Goal: Task Accomplishment & Management: Complete application form

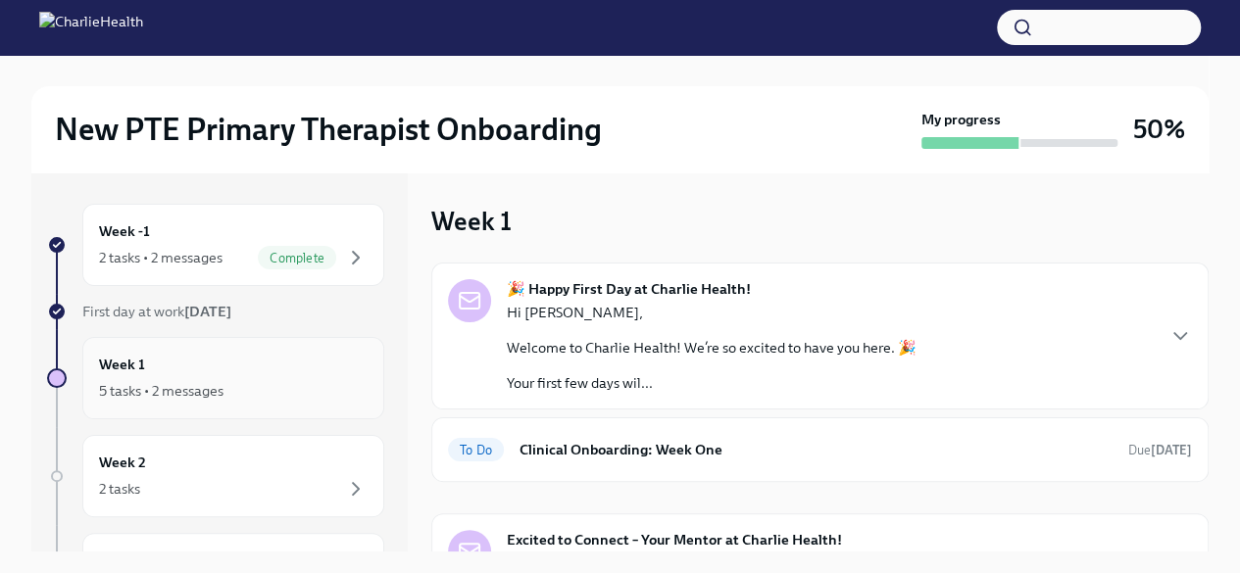
click at [246, 400] on div "5 tasks • 2 messages" at bounding box center [233, 391] width 269 height 24
click at [117, 373] on h6 "Week 1" at bounding box center [122, 365] width 46 height 22
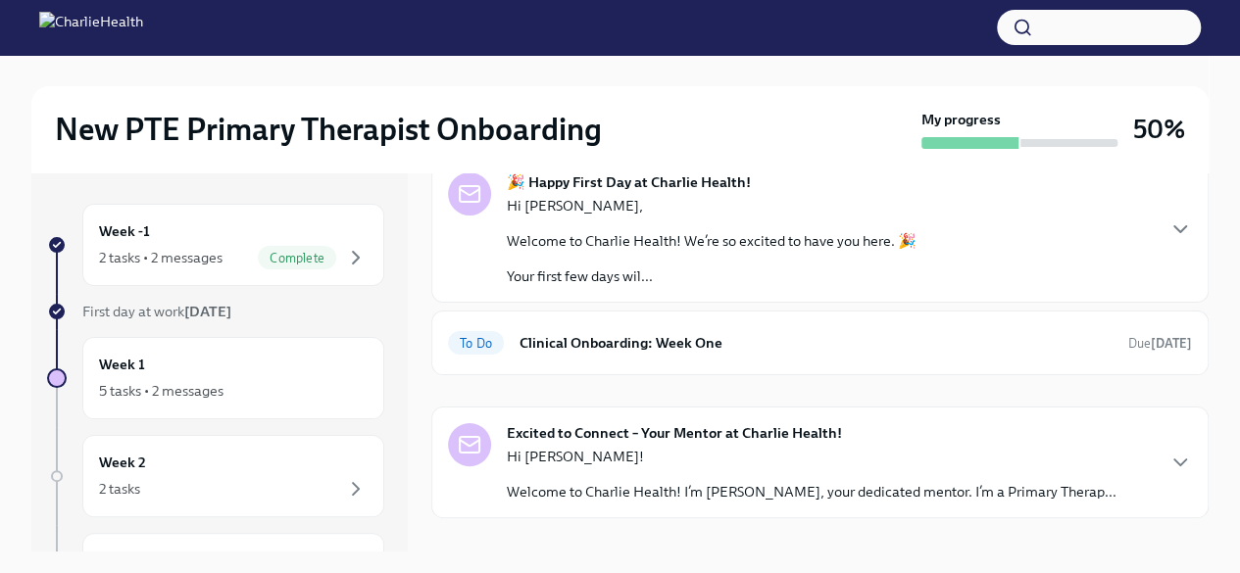
scroll to position [131, 0]
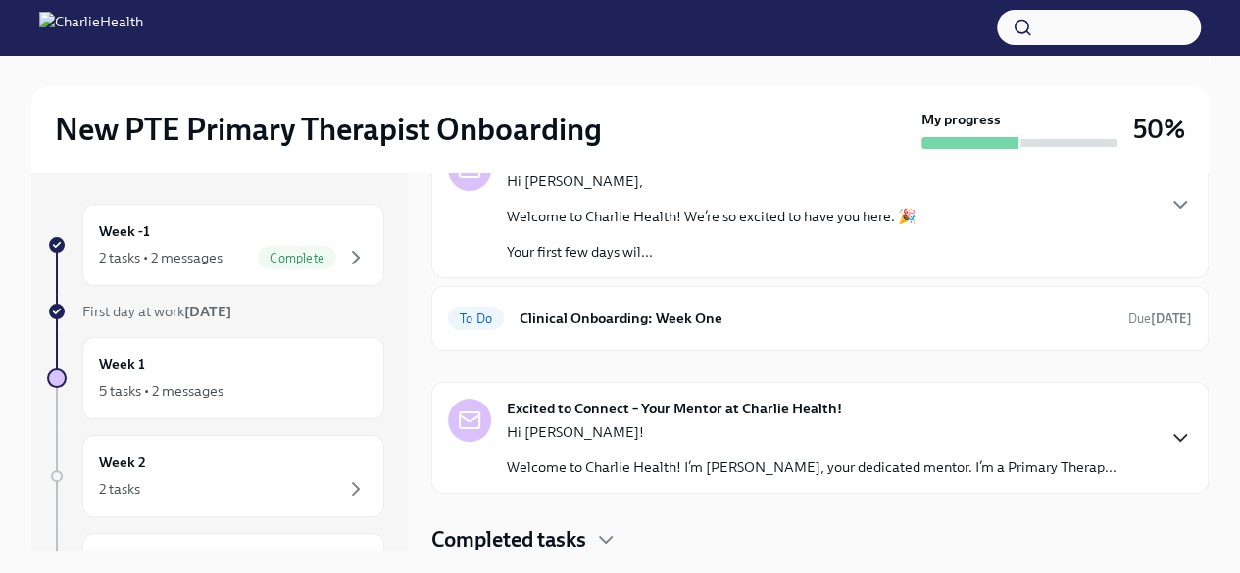
click at [1168, 436] on icon "button" at bounding box center [1180, 438] width 24 height 24
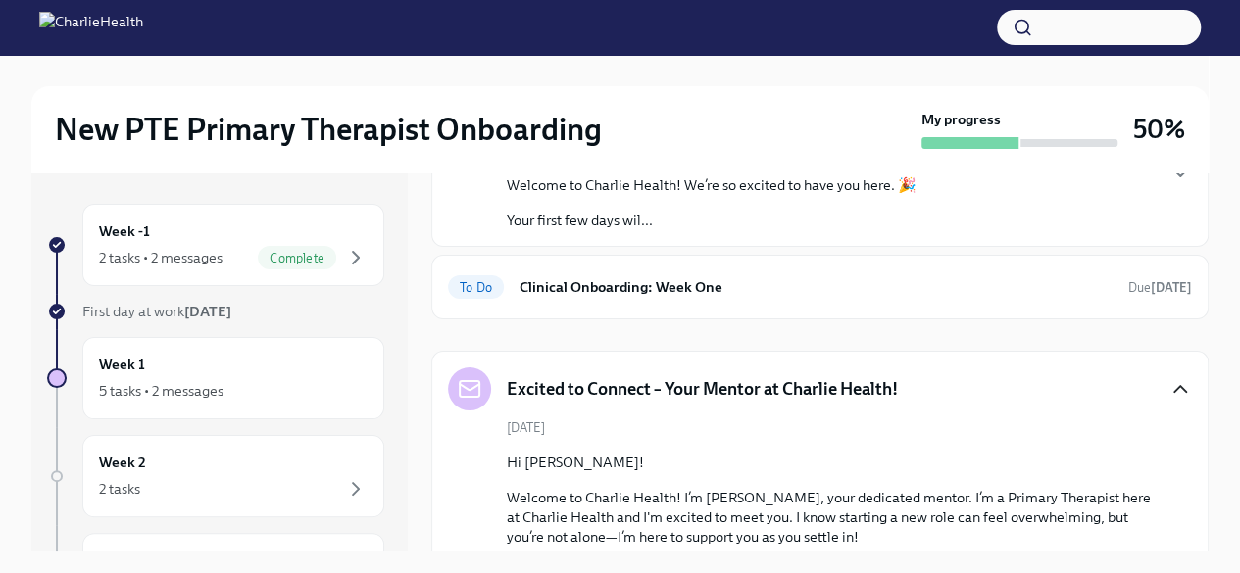
scroll to position [145, 0]
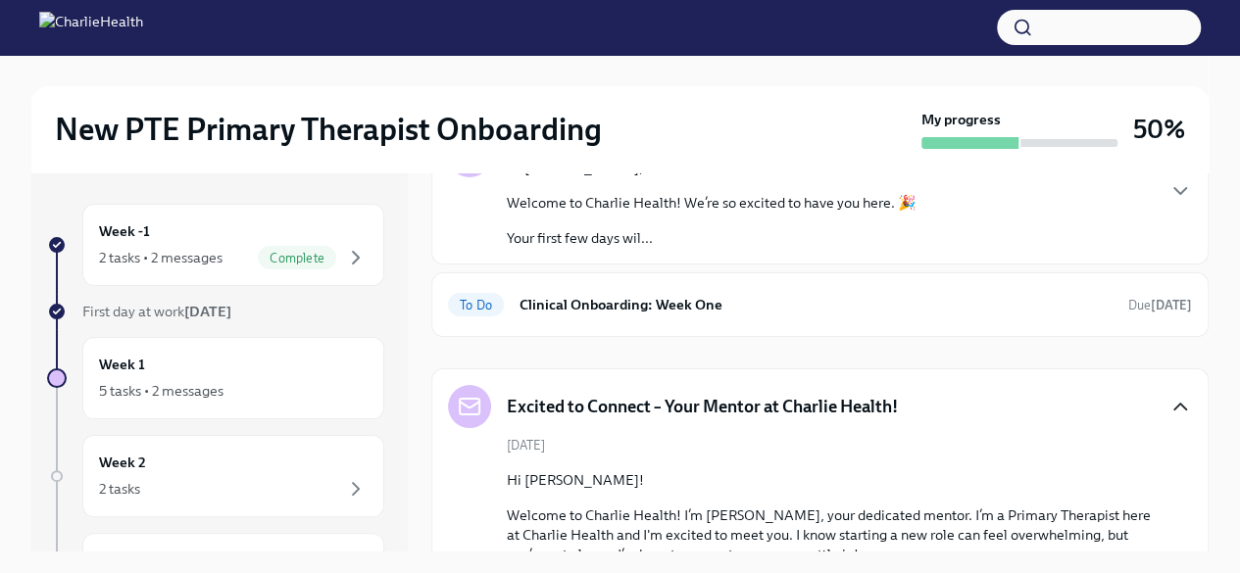
click at [1178, 407] on div "Excited to Connect – Your Mentor at Charlie Health! September 9th Hi Aisha! Wel…" at bounding box center [819, 566] width 777 height 397
click at [1174, 405] on icon "button" at bounding box center [1180, 407] width 12 height 6
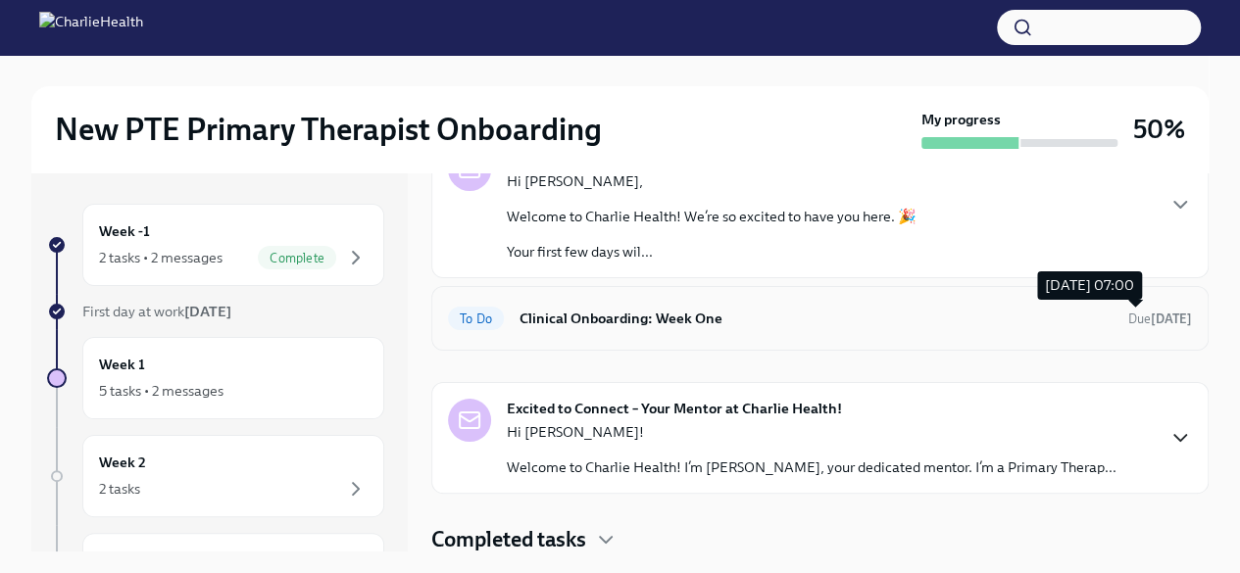
click at [1149, 324] on span "Due tomorrow" at bounding box center [1160, 319] width 64 height 19
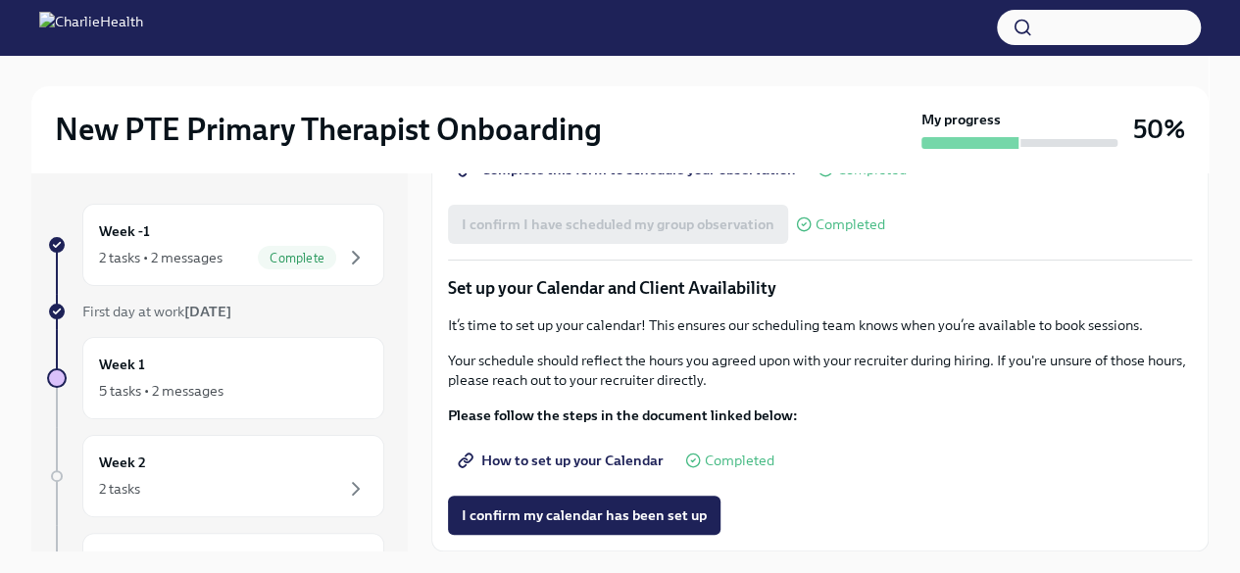
scroll to position [2724, 0]
click at [683, 518] on span "I confirm my calendar has been set up" at bounding box center [584, 516] width 245 height 20
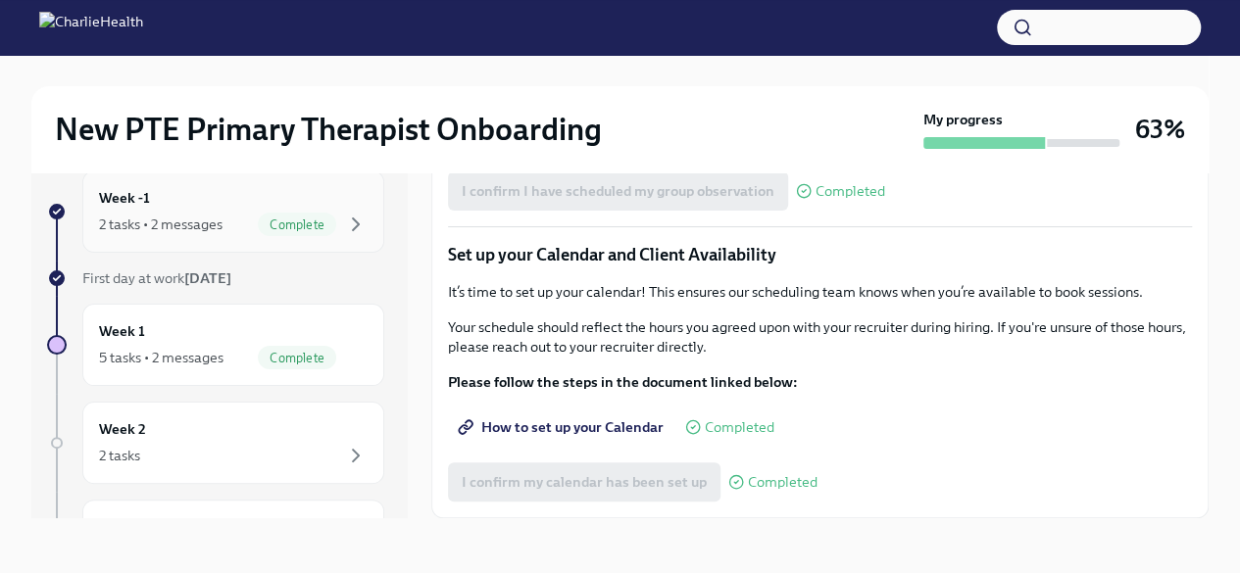
click at [353, 212] on div "Week -1 2 tasks • 2 messages Complete" at bounding box center [233, 212] width 302 height 82
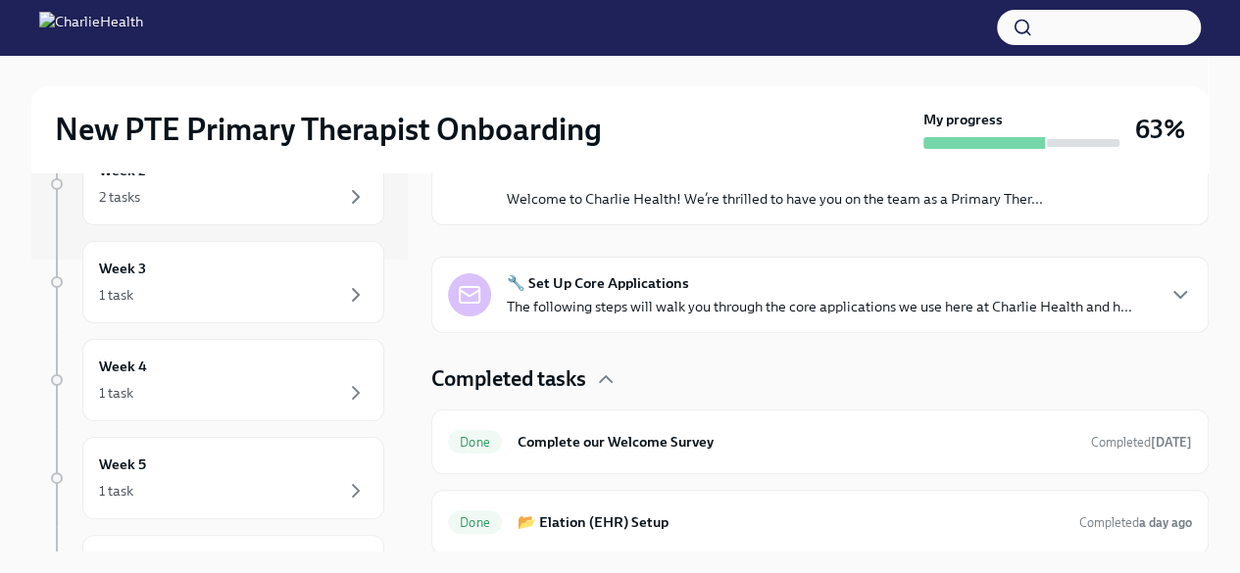
scroll to position [223, 0]
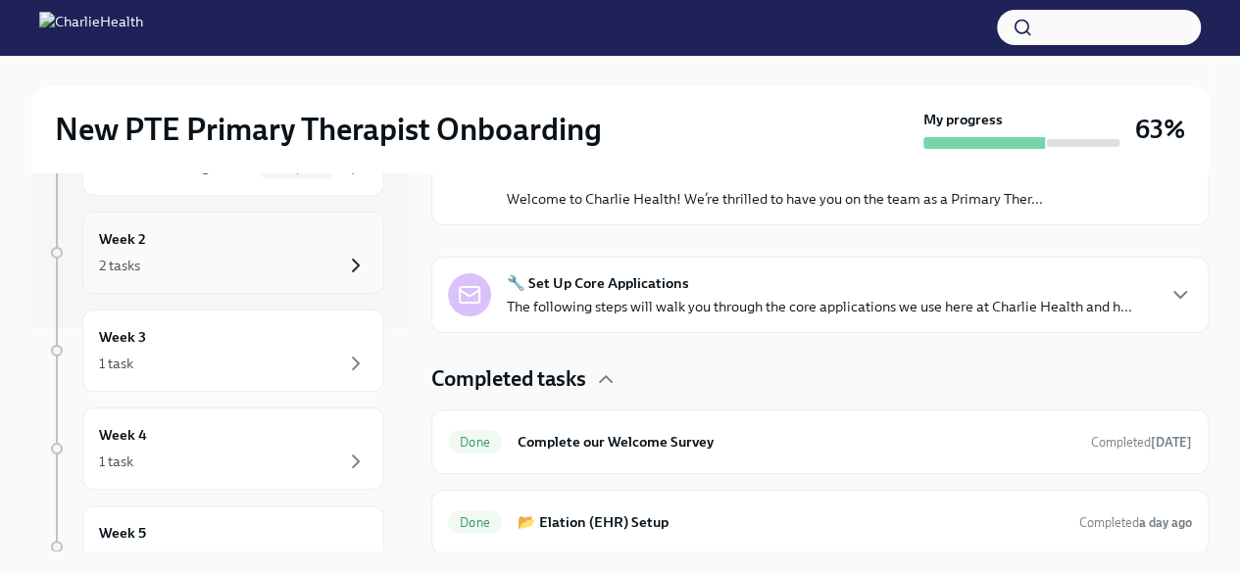
click at [351, 264] on icon "button" at bounding box center [356, 266] width 24 height 24
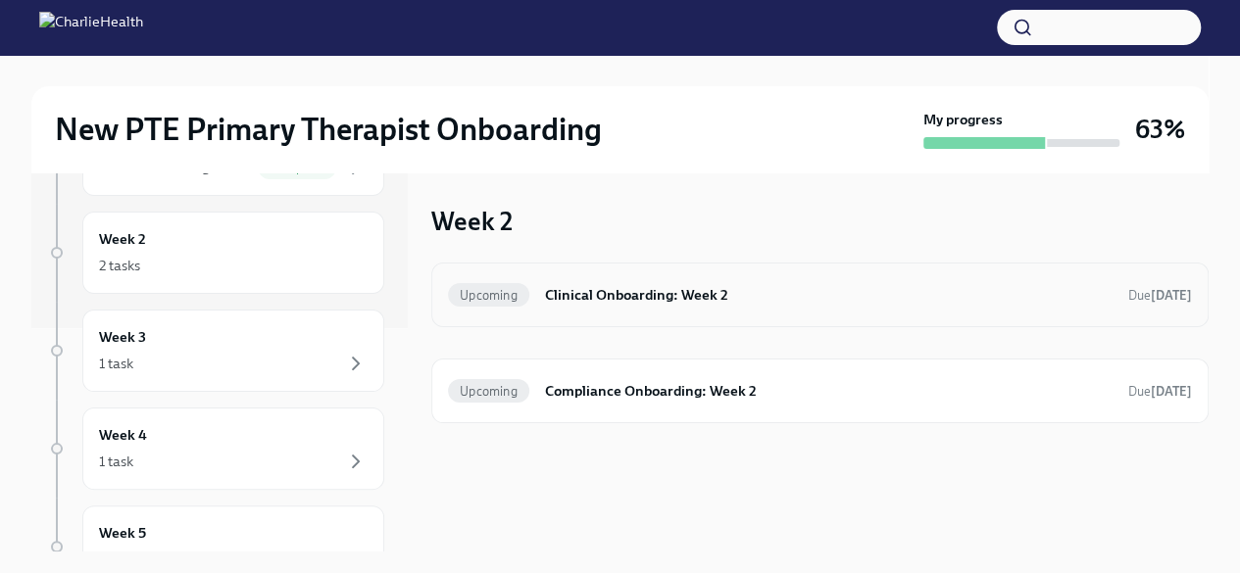
click at [1038, 293] on h6 "Clinical Onboarding: Week 2" at bounding box center [828, 295] width 567 height 22
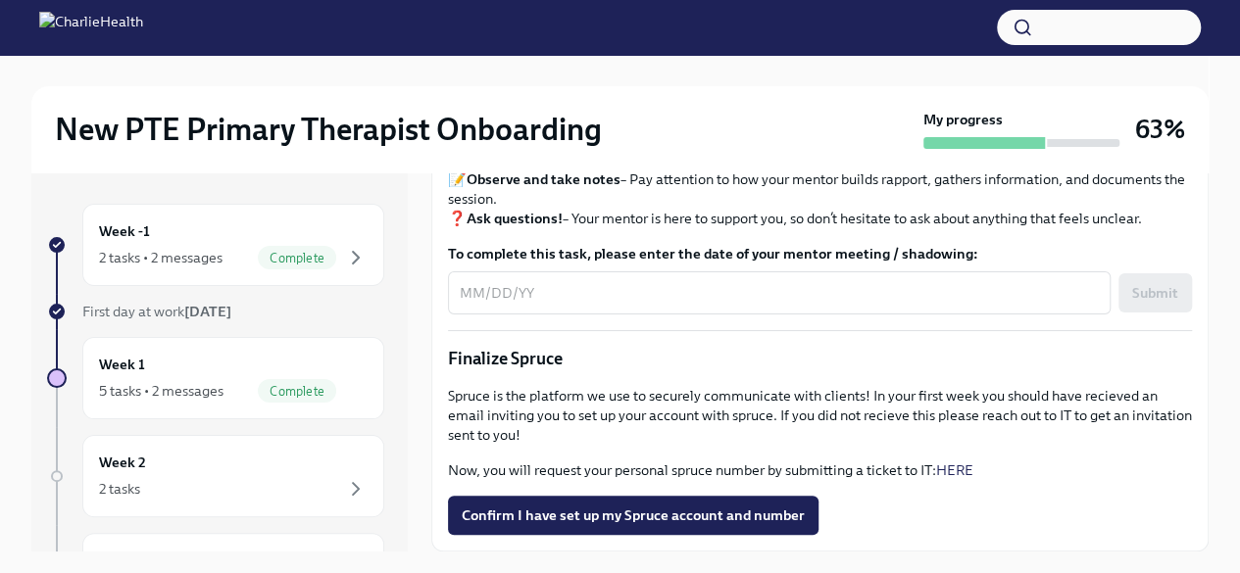
scroll to position [2245, 0]
click at [719, 515] on span "Confirm I have set up my Spruce account and number" at bounding box center [633, 516] width 343 height 20
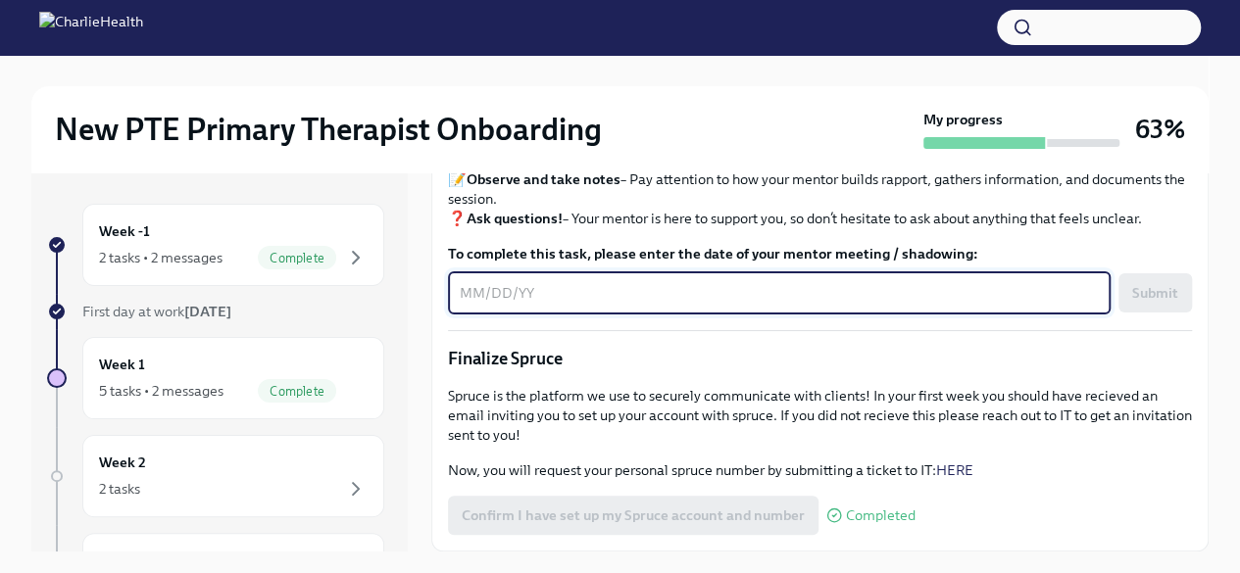
click at [626, 289] on textarea "To complete this task, please enter the date of your mentor meeting / shadowing:" at bounding box center [779, 293] width 639 height 24
type textarea "09/16/2025"
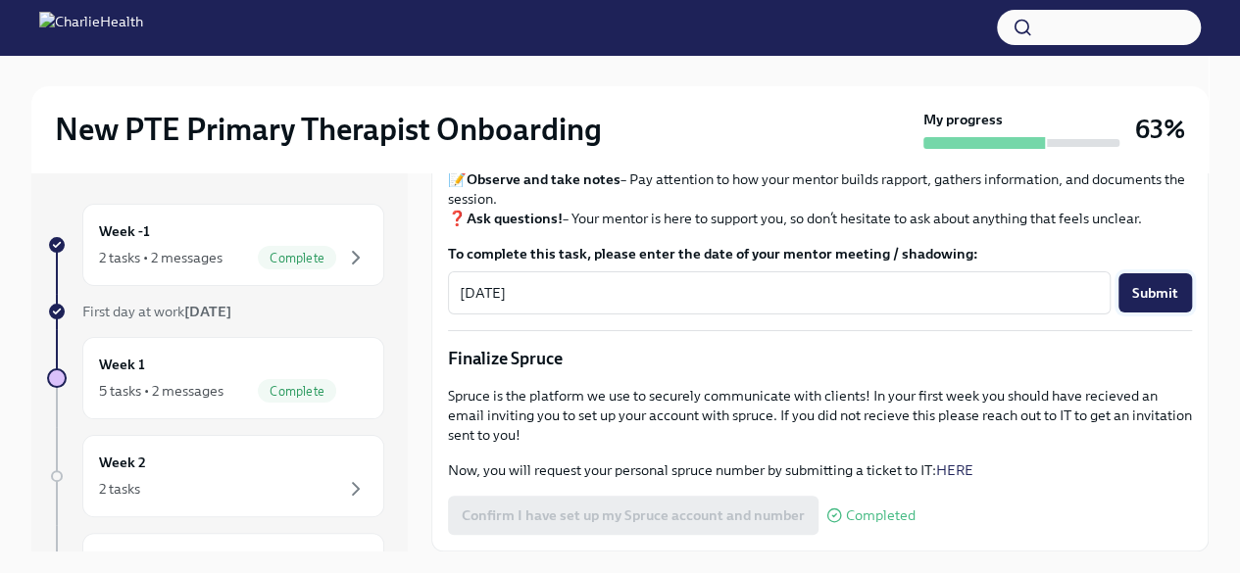
click at [1138, 293] on span "Submit" at bounding box center [1155, 293] width 46 height 20
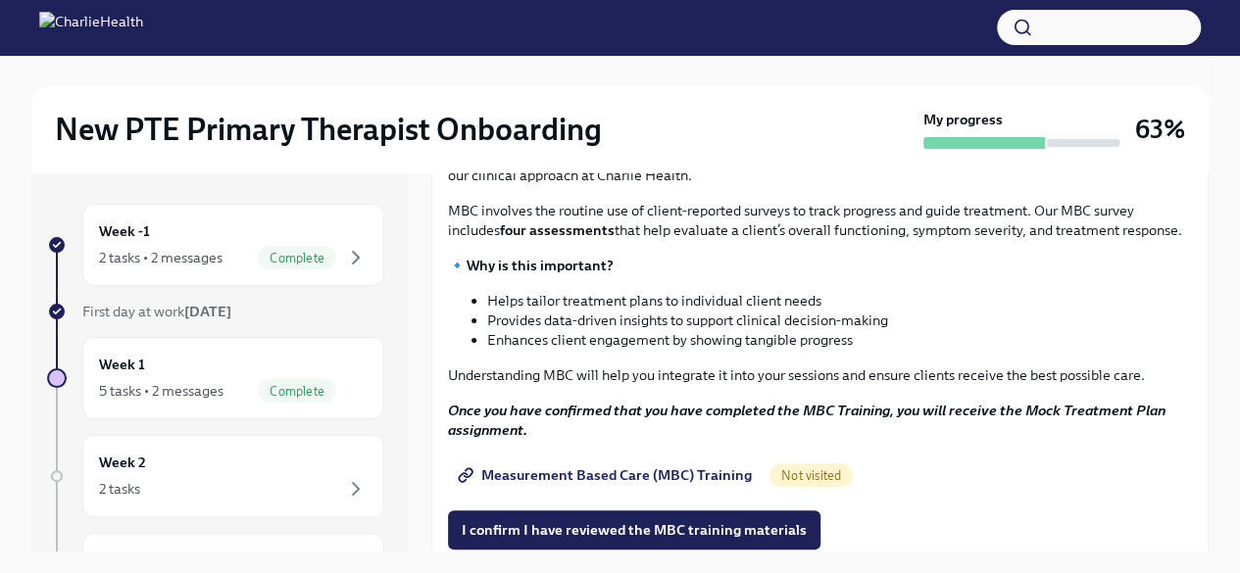
scroll to position [781, 0]
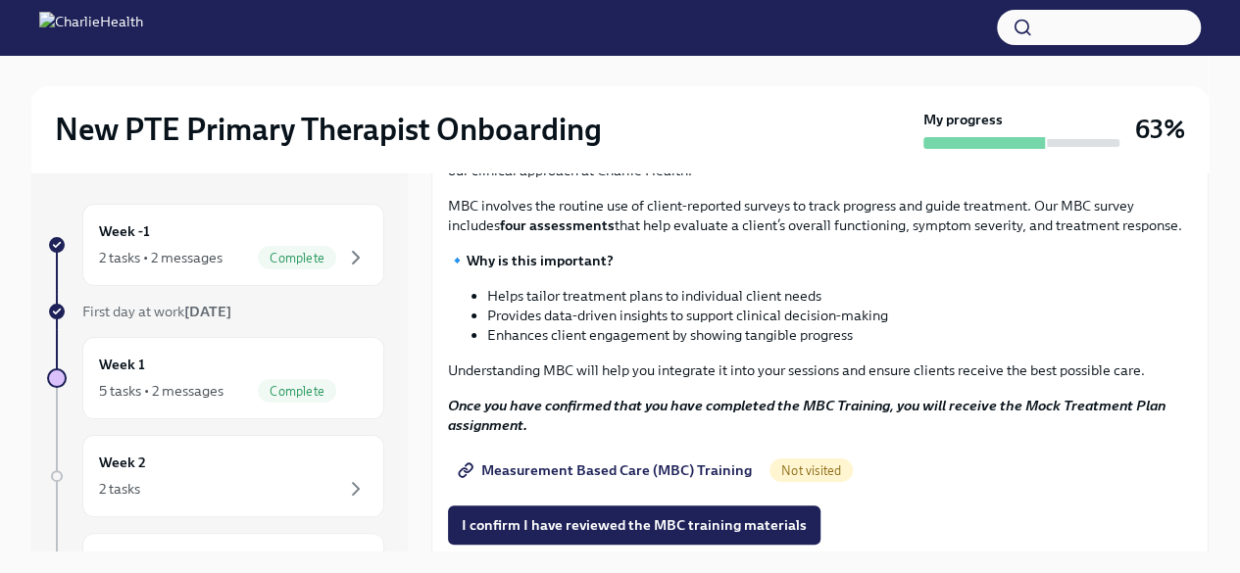
click at [659, 14] on strong "Access Your Docebo Training Here!" at bounding box center [580, 5] width 227 height 18
click at [1208, 185] on div "New PTE Primary Therapist Onboarding My progress 63% Week -1 2 tasks • 2 messag…" at bounding box center [620, 331] width 1240 height 552
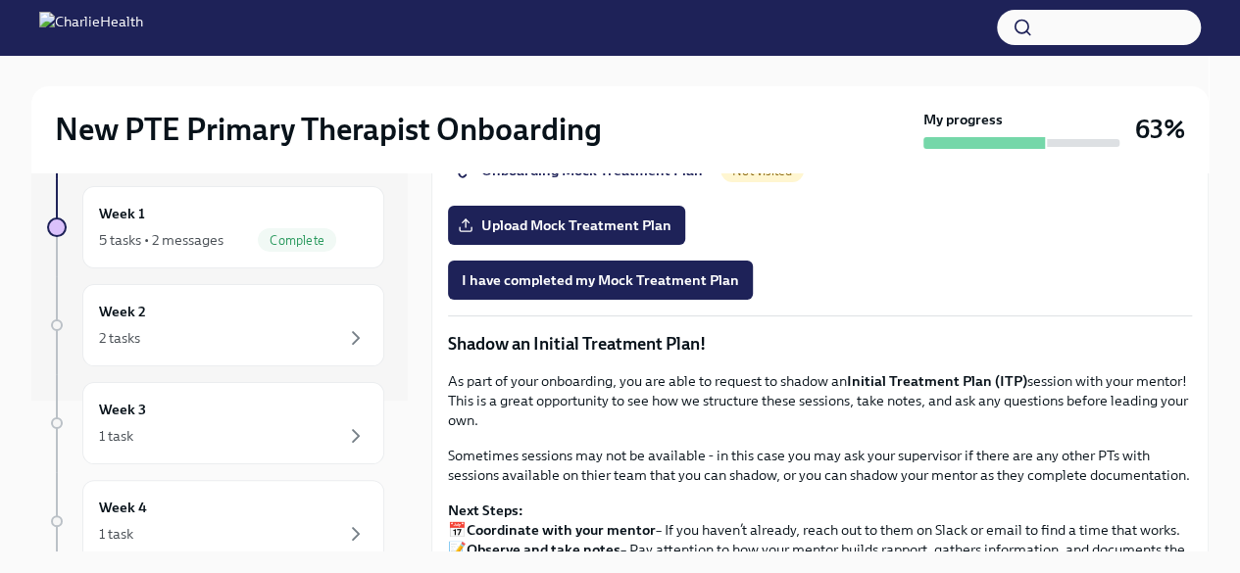
scroll to position [149, 0]
click at [344, 335] on icon "button" at bounding box center [356, 340] width 24 height 24
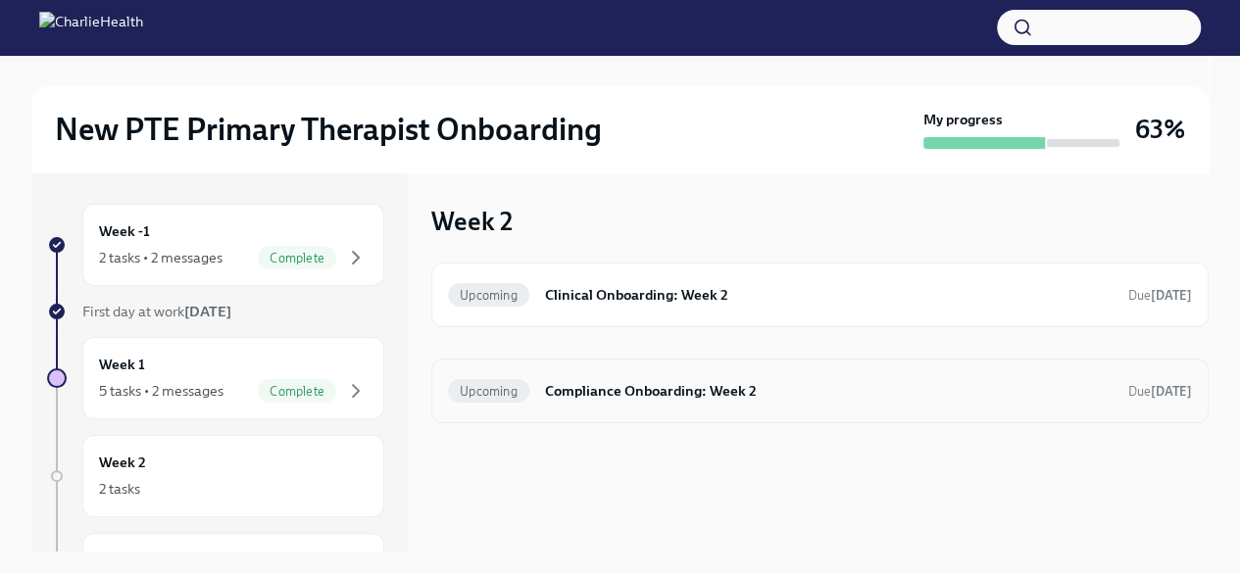
click at [504, 391] on span "Upcoming" at bounding box center [488, 391] width 81 height 15
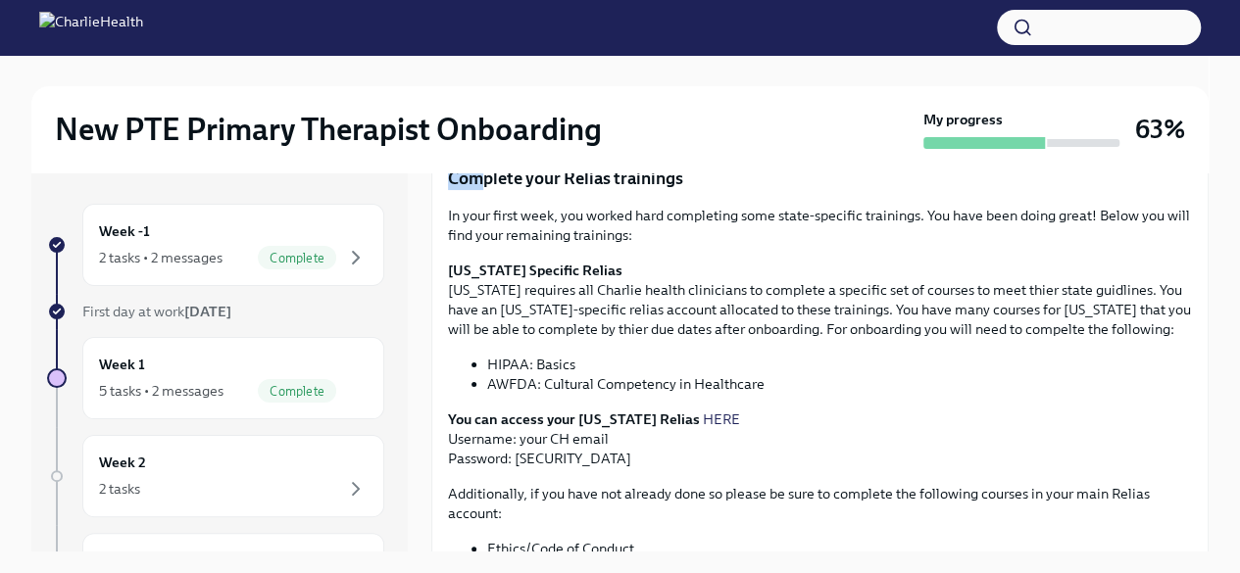
scroll to position [355, 0]
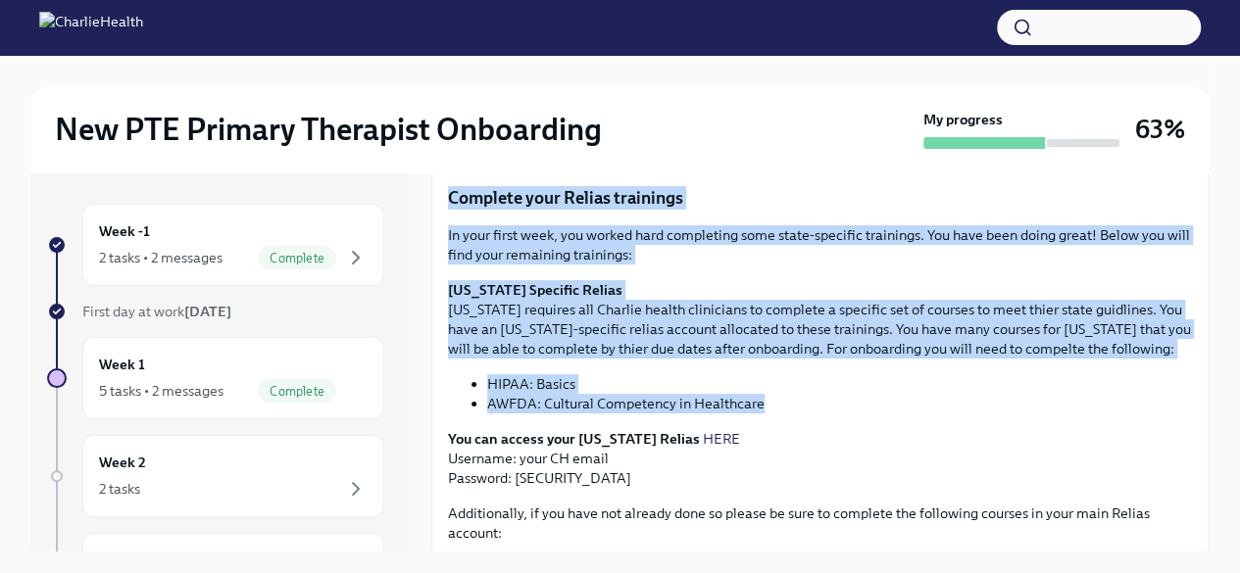
drag, startPoint x: 451, startPoint y: 177, endPoint x: 785, endPoint y: 400, distance: 401.5
copy div "Complete your Relias trainings In your first week, you worked hard completing s…"
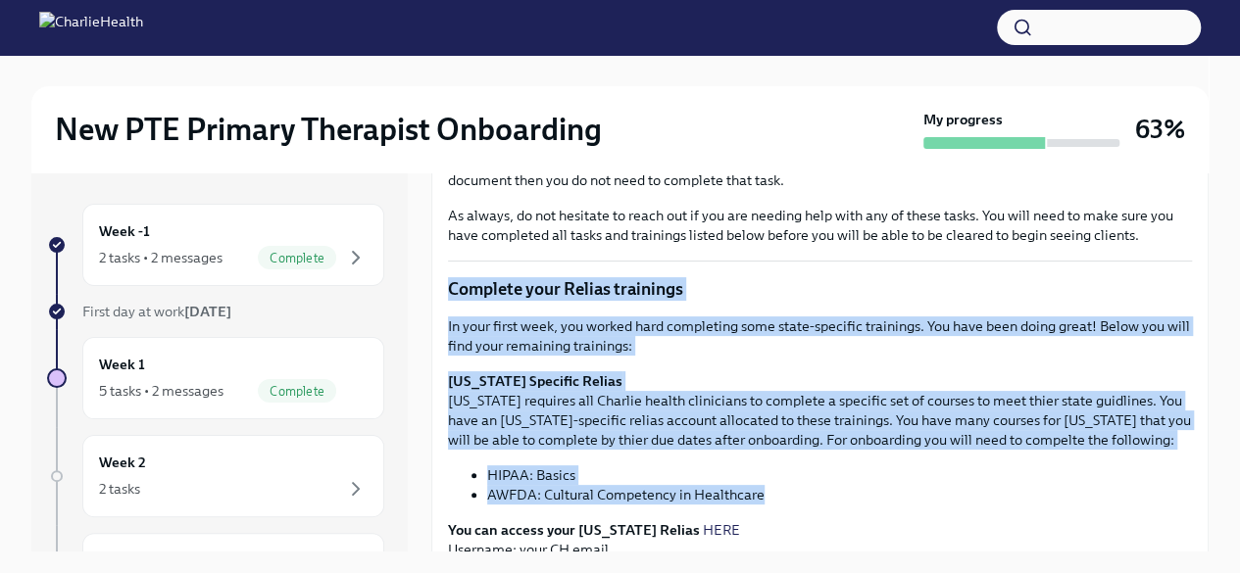
scroll to position [157, 0]
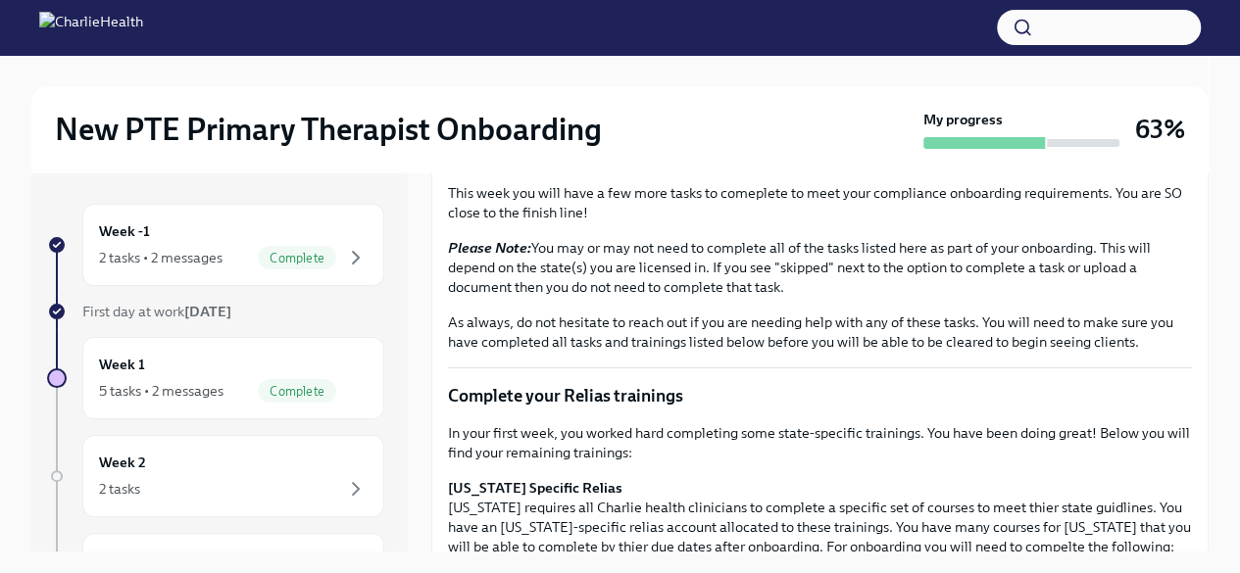
click at [577, 273] on p "Please Note: You may or may not need to complete all of the tasks listed here a…" at bounding box center [820, 267] width 744 height 59
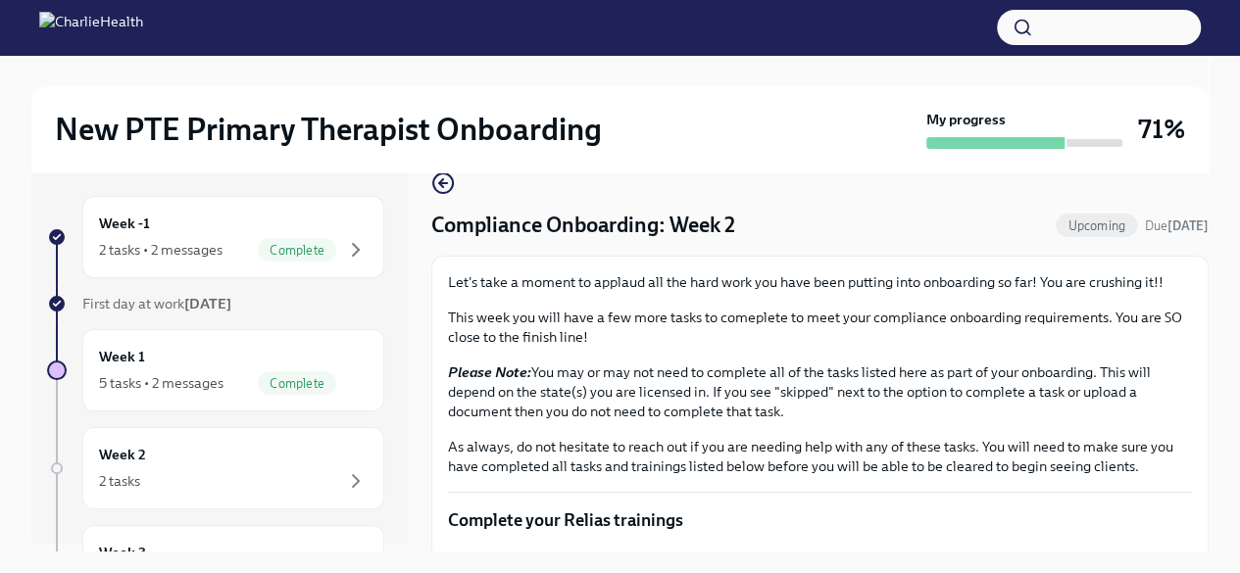
scroll to position [0, 0]
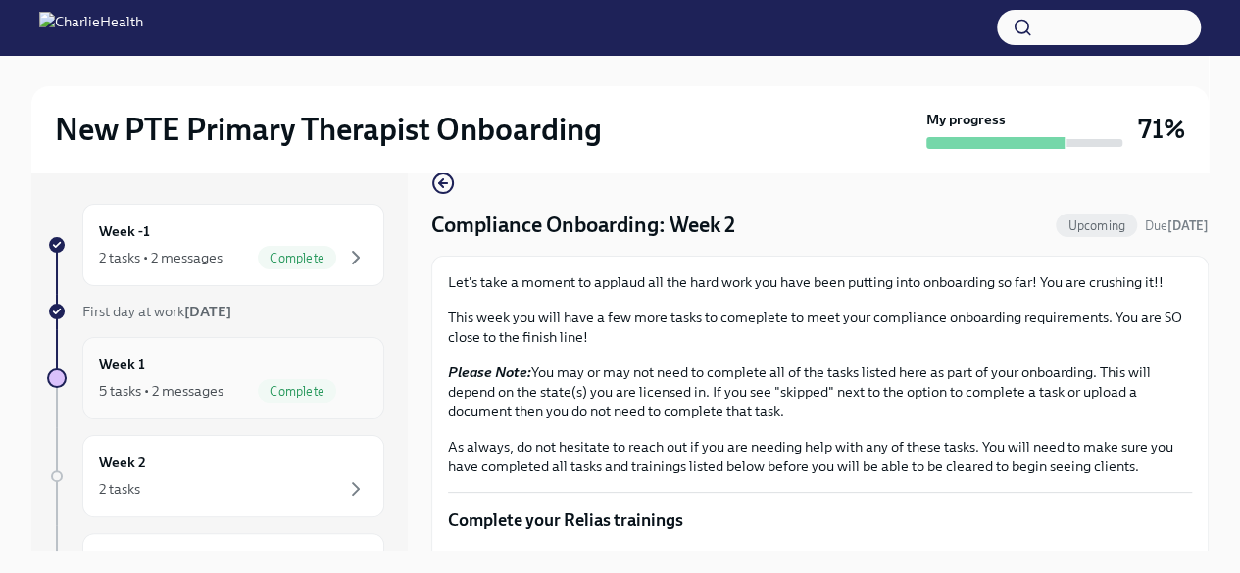
click at [201, 393] on div "5 tasks • 2 messages" at bounding box center [161, 391] width 124 height 20
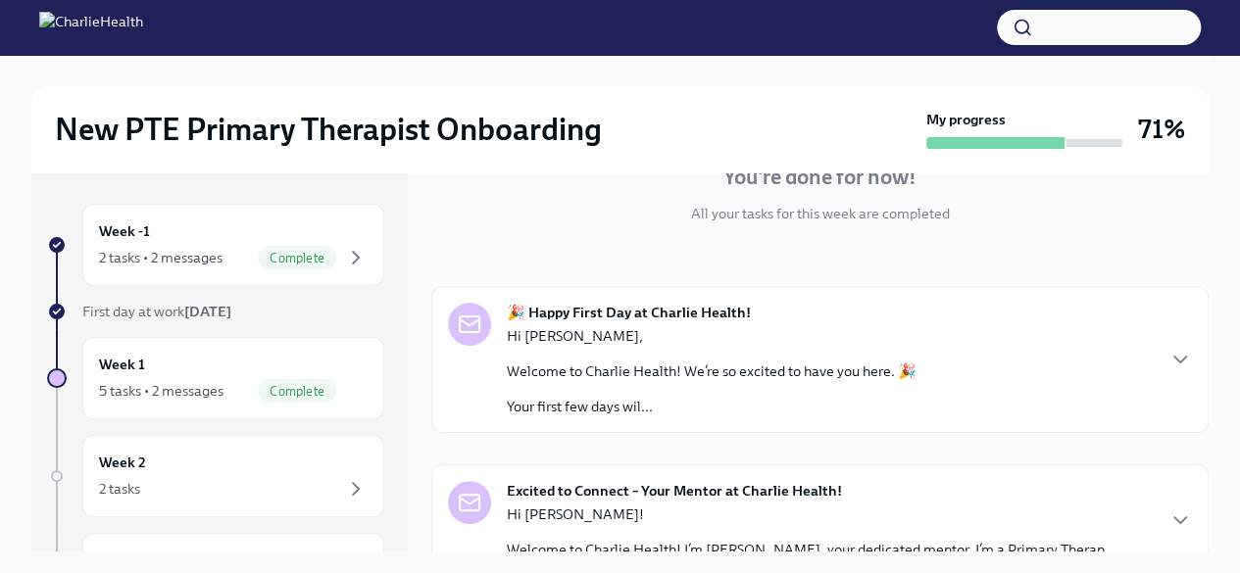
scroll to position [204, 0]
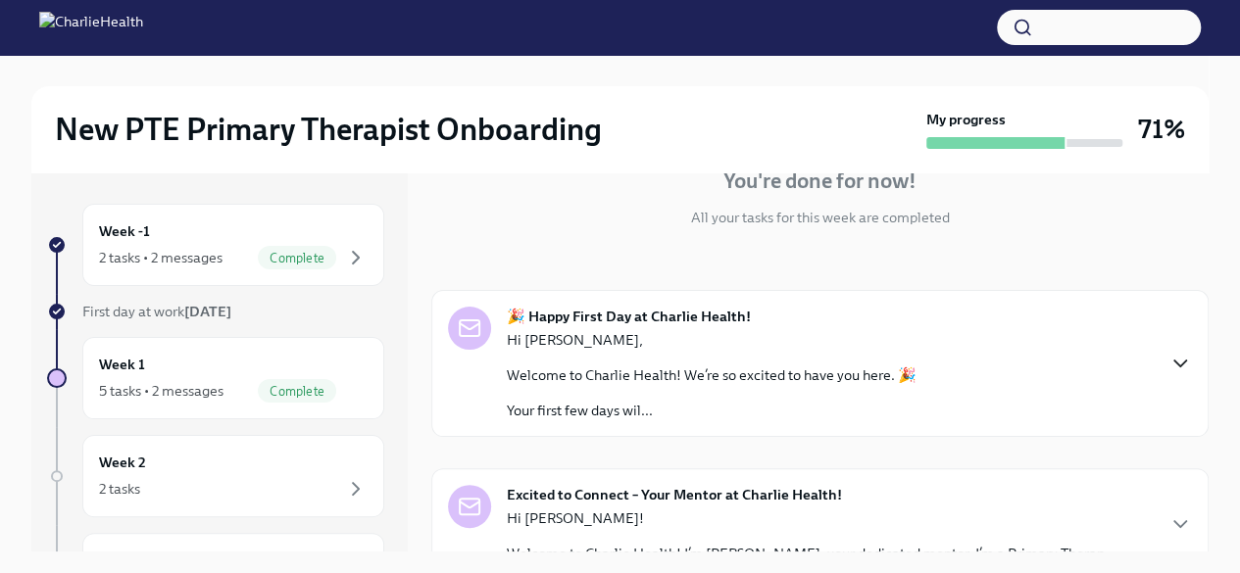
click at [1174, 364] on icon "button" at bounding box center [1180, 364] width 12 height 6
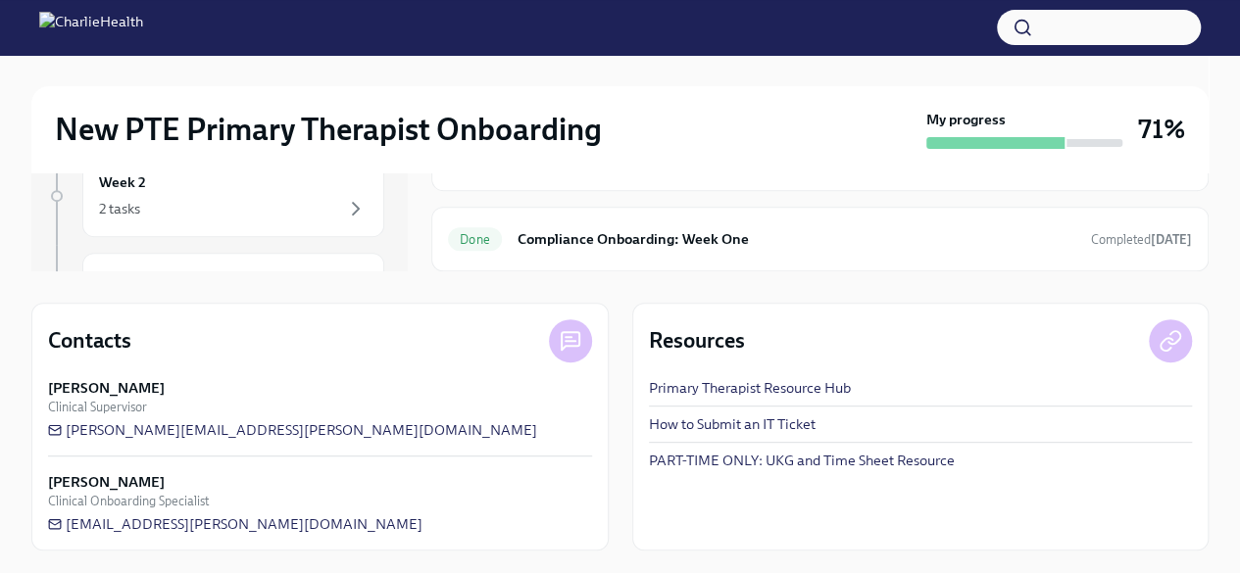
scroll to position [0, 0]
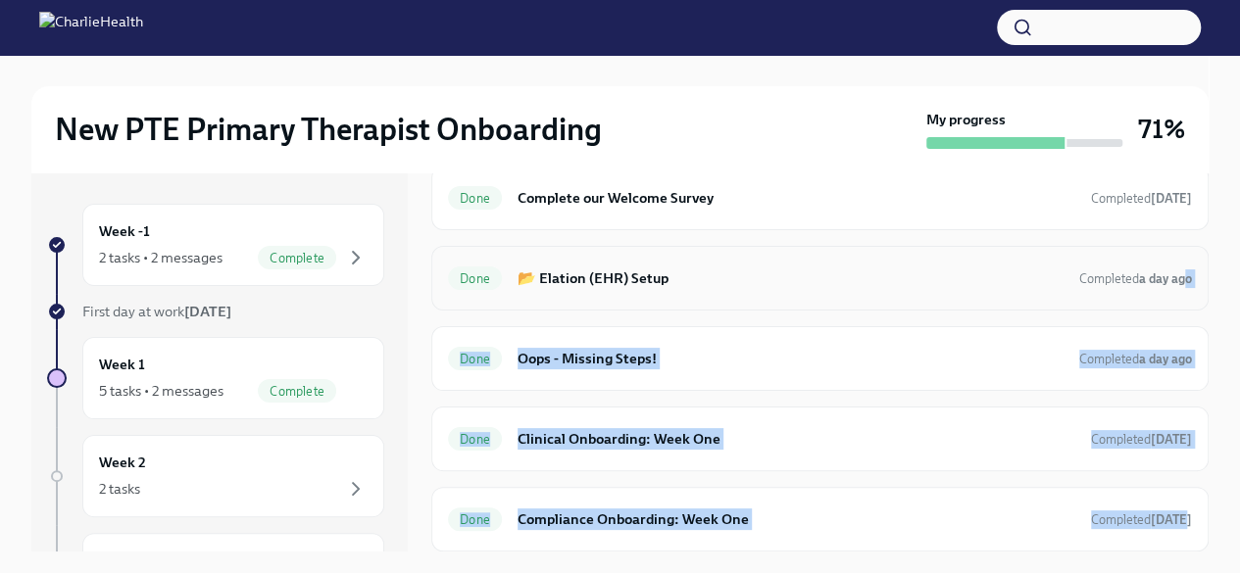
drag, startPoint x: 1188, startPoint y: 486, endPoint x: 1172, endPoint y: 295, distance: 191.8
click at [1172, 295] on div "Completed tasks Done Complete our Welcome Survey Completed 6 days ago Done 📂 El…" at bounding box center [819, 336] width 777 height 431
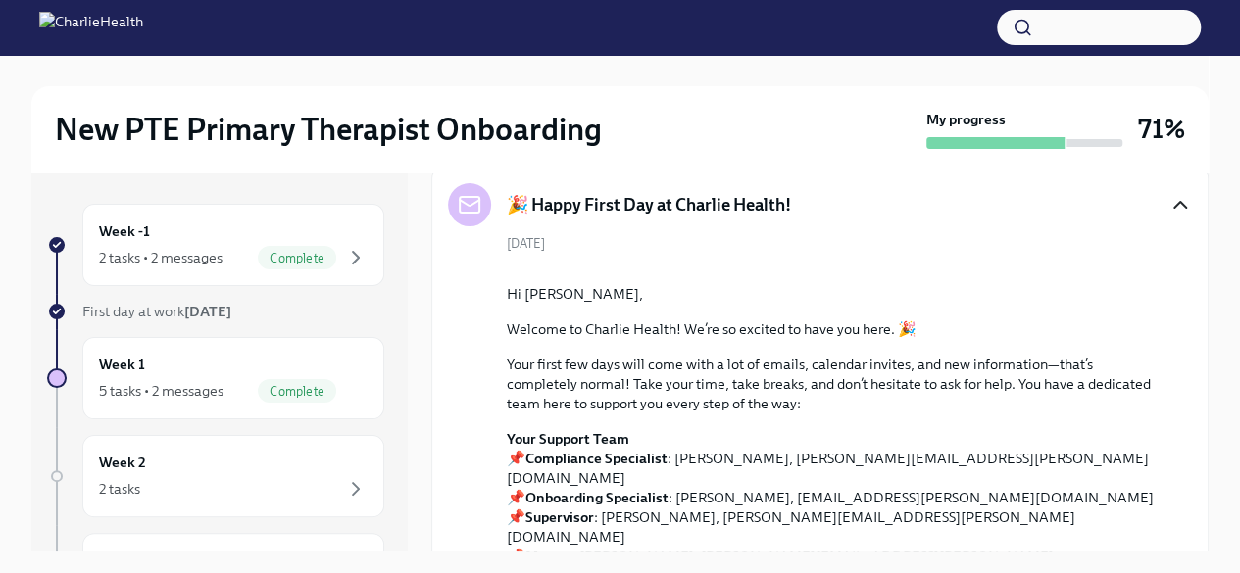
scroll to position [180, 0]
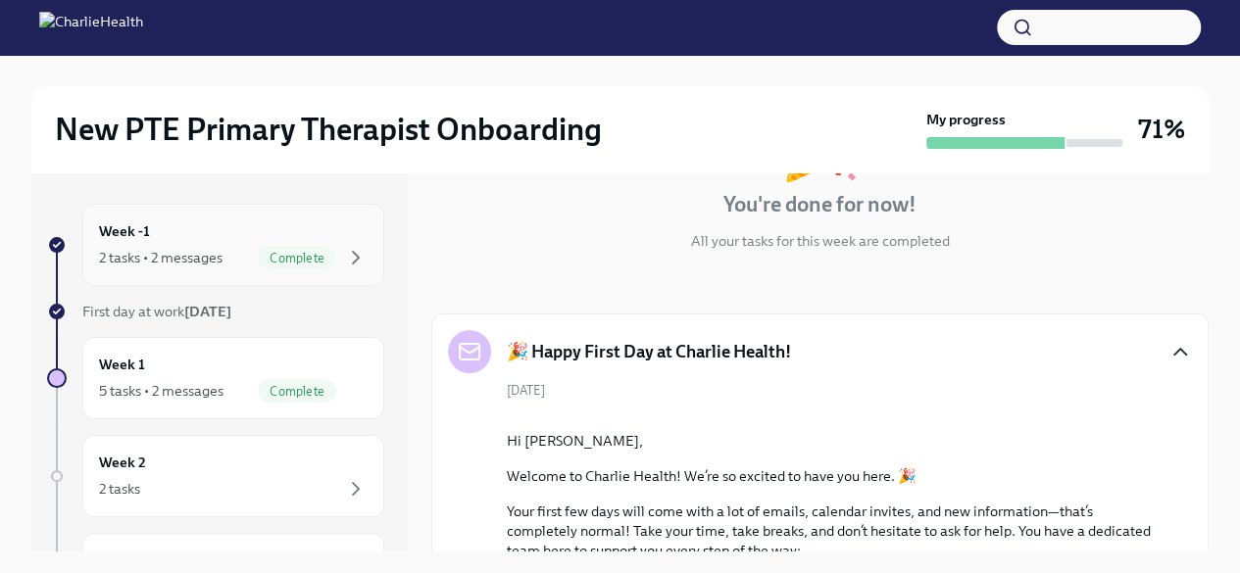
click at [317, 255] on span "Complete" at bounding box center [297, 258] width 78 height 15
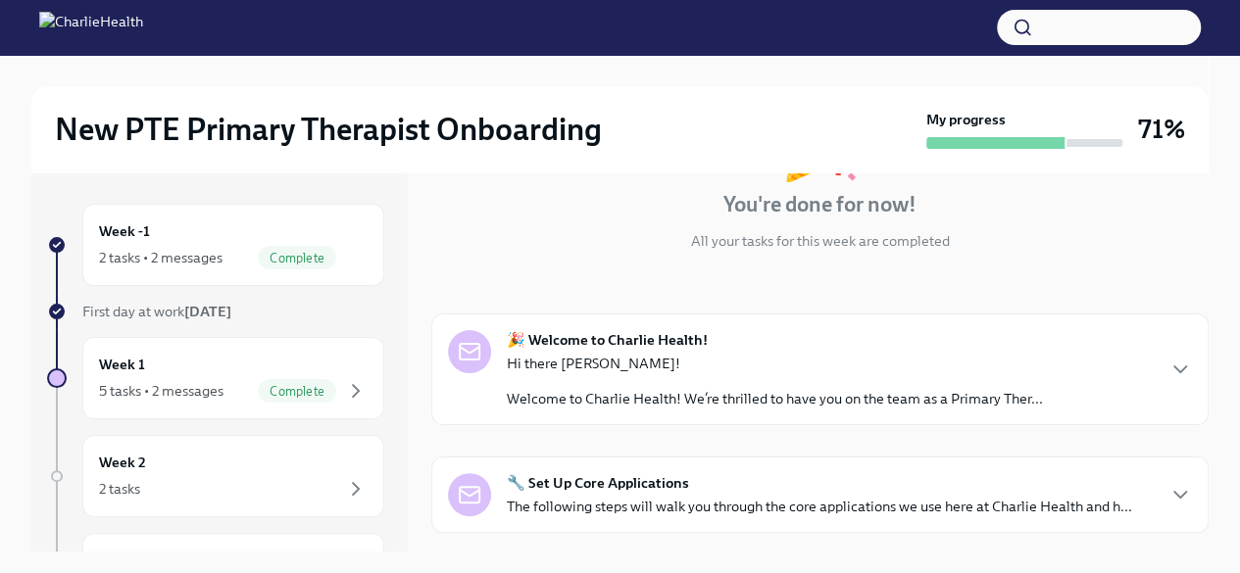
click at [729, 495] on div "🔧 Set Up Core Applications The following steps will walk you through the core a…" at bounding box center [819, 494] width 625 height 43
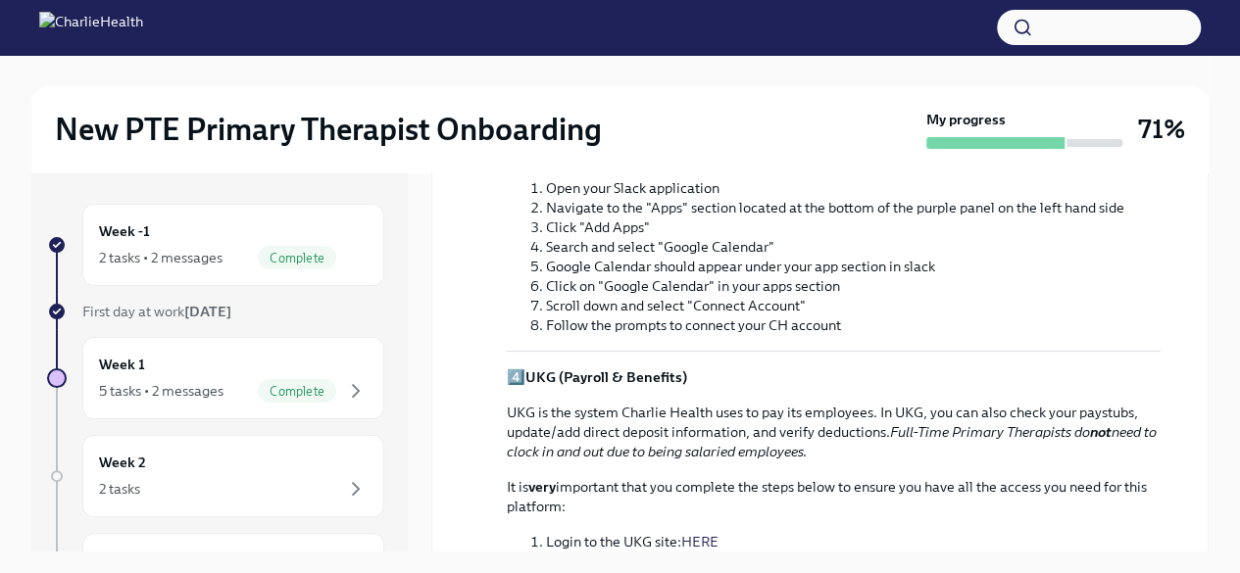
scroll to position [1586, 0]
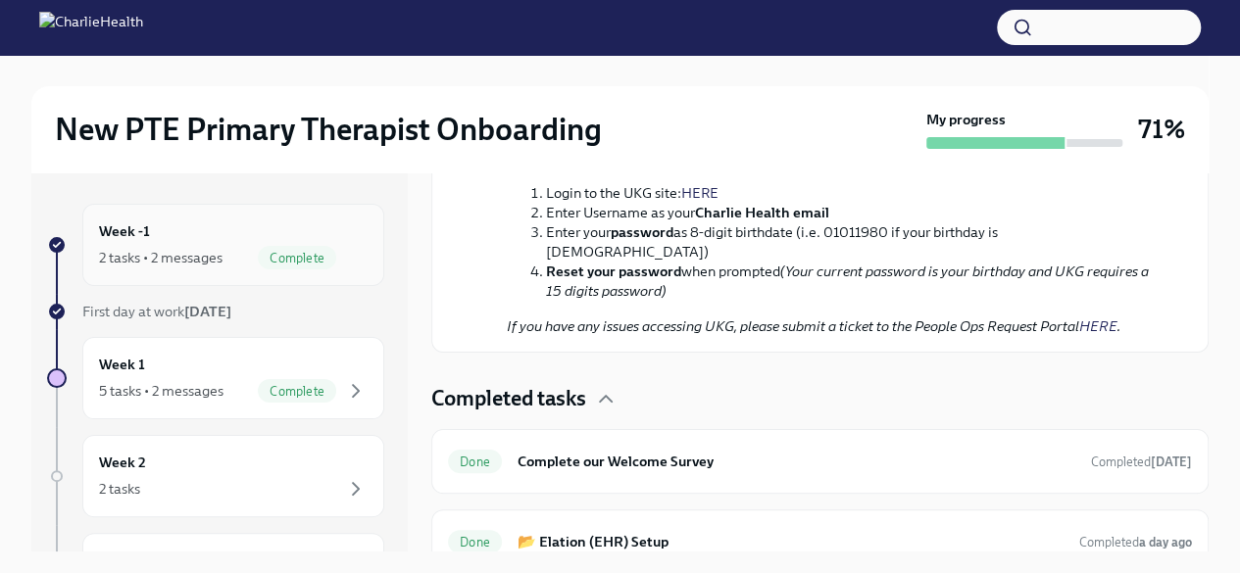
click at [226, 236] on div "Week -1 2 tasks • 2 messages Complete" at bounding box center [233, 245] width 269 height 49
click at [292, 258] on span "Complete" at bounding box center [297, 258] width 78 height 15
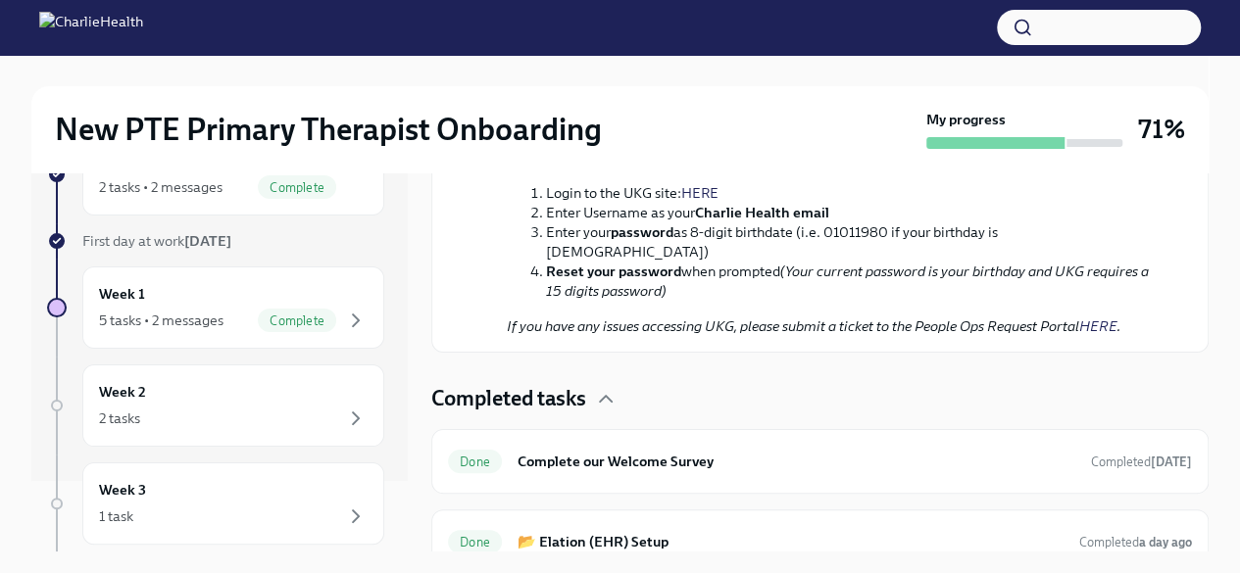
scroll to position [65, 0]
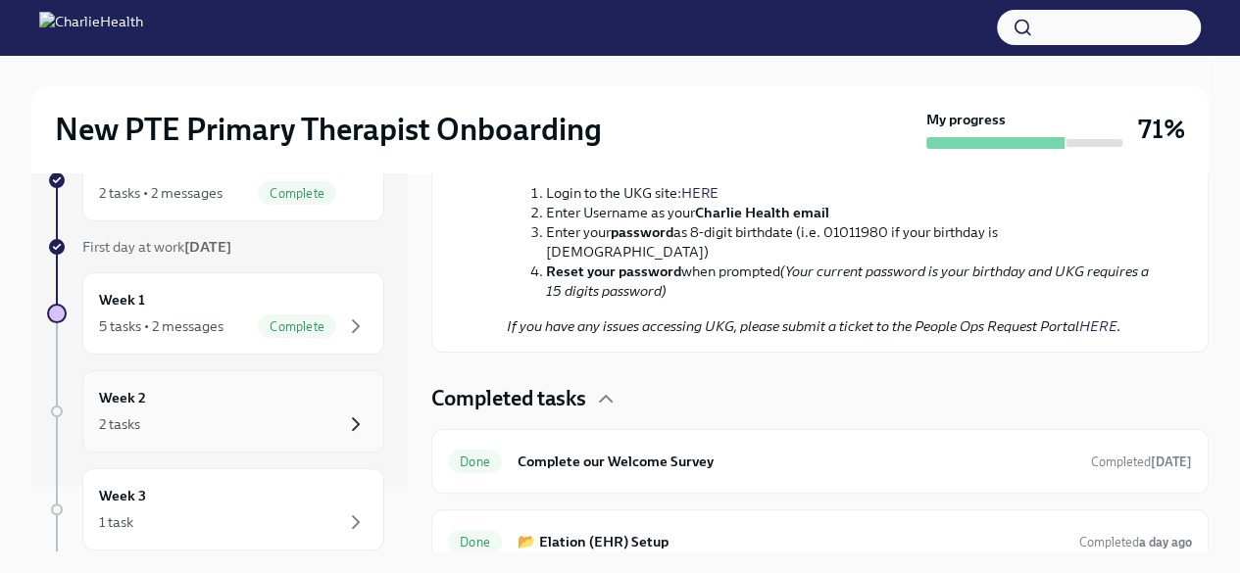
click at [353, 418] on icon "button" at bounding box center [356, 424] width 6 height 12
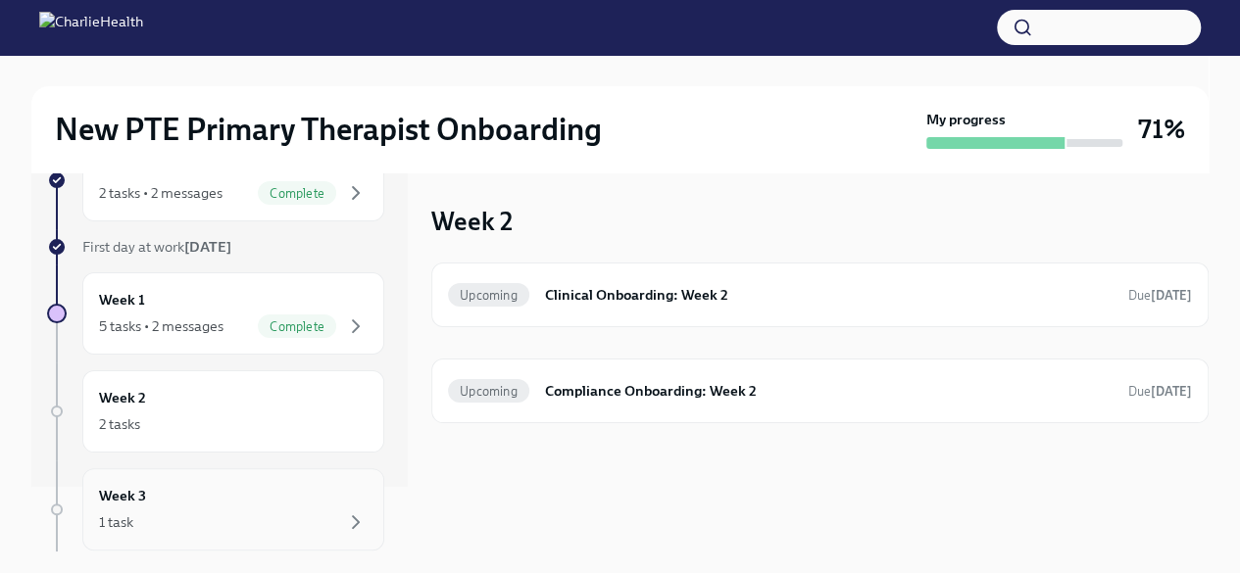
click at [270, 523] on div "1 task" at bounding box center [233, 523] width 269 height 24
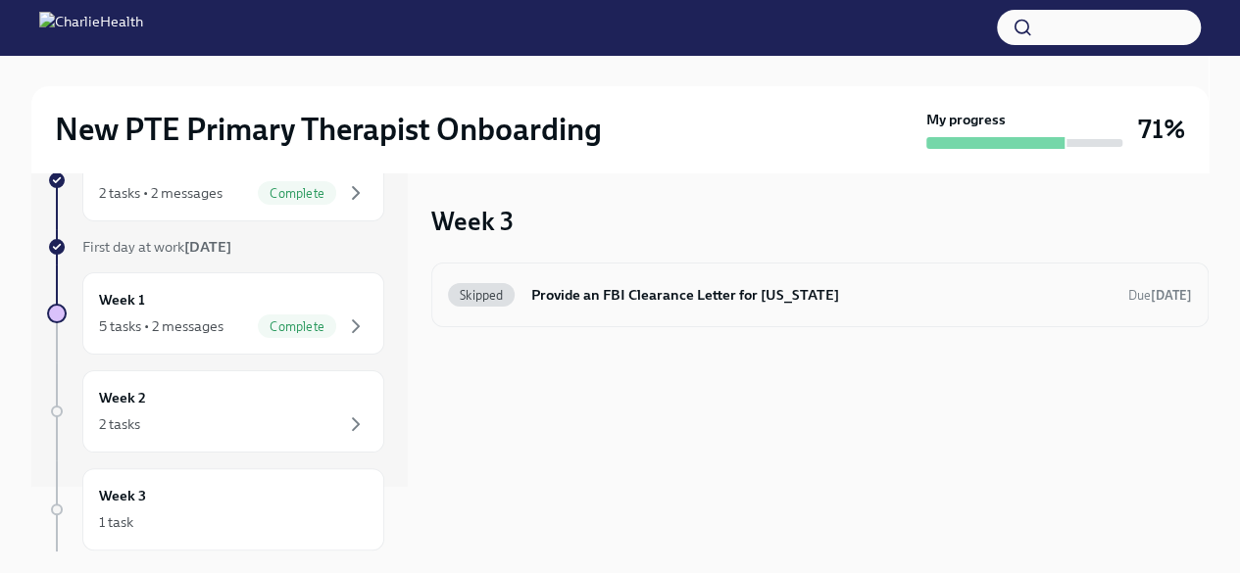
click at [526, 305] on div "Skipped Provide an FBI Clearance Letter for Pennsylvania Due Oct 16th" at bounding box center [820, 294] width 744 height 31
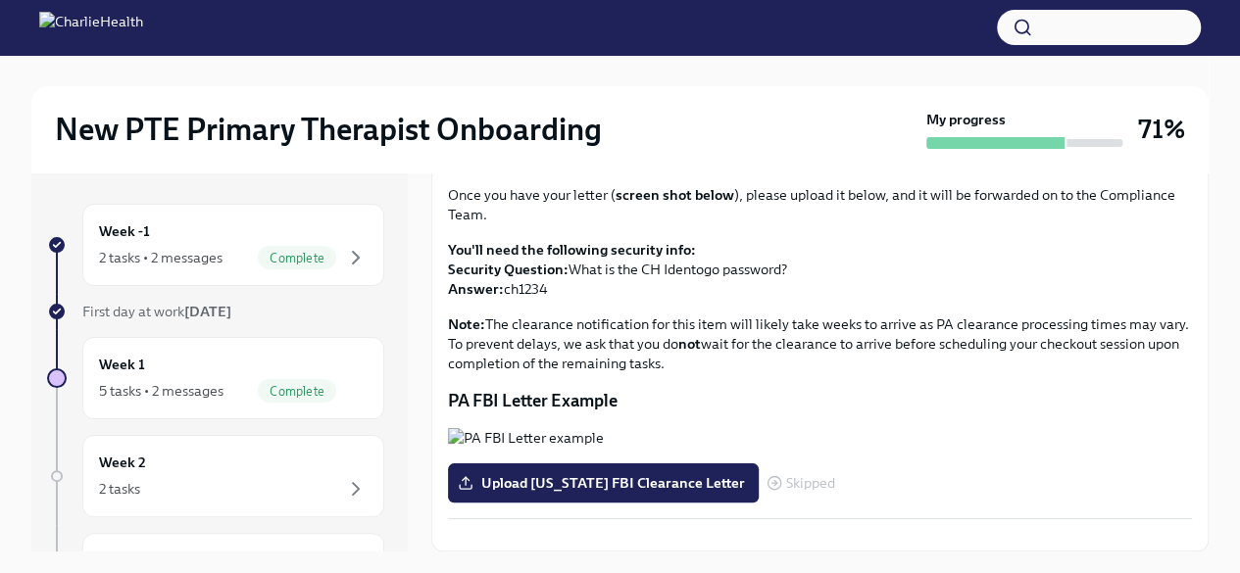
scroll to position [490, 0]
click at [767, 464] on div "Upload Pennsylvania FBI Clearance Letter Skipped" at bounding box center [641, 483] width 387 height 39
click at [735, 473] on span "Upload Pennsylvania FBI Clearance Letter" at bounding box center [603, 483] width 283 height 20
click at [0, 0] on input "Upload Pennsylvania FBI Clearance Letter" at bounding box center [0, 0] width 0 height 0
click at [344, 259] on icon "button" at bounding box center [356, 258] width 24 height 24
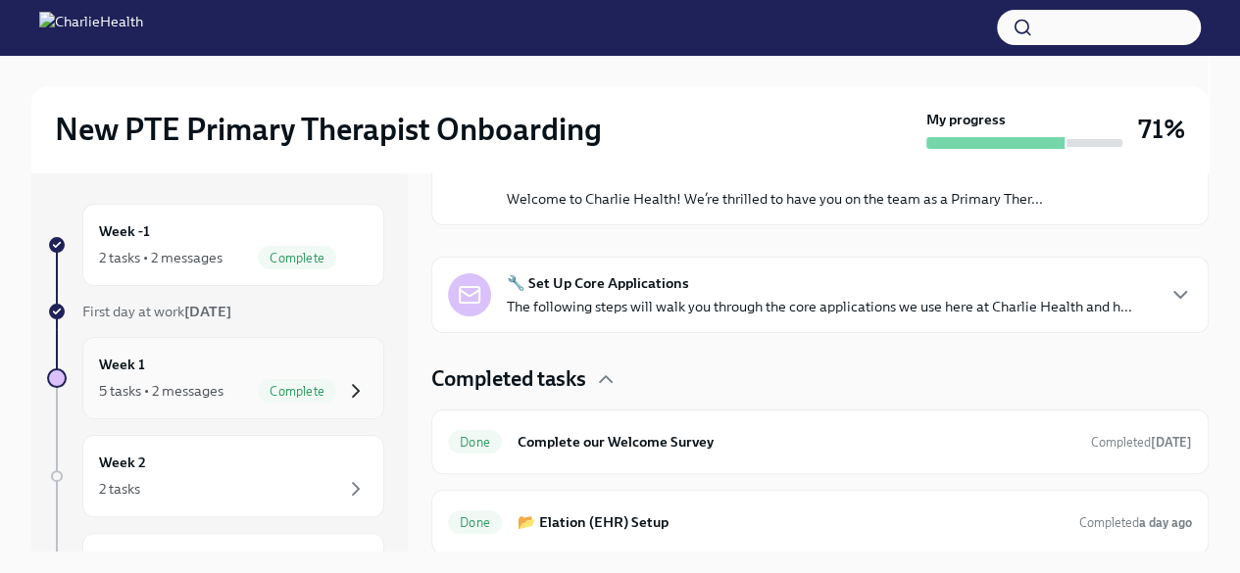
click at [344, 395] on icon "button" at bounding box center [356, 391] width 24 height 24
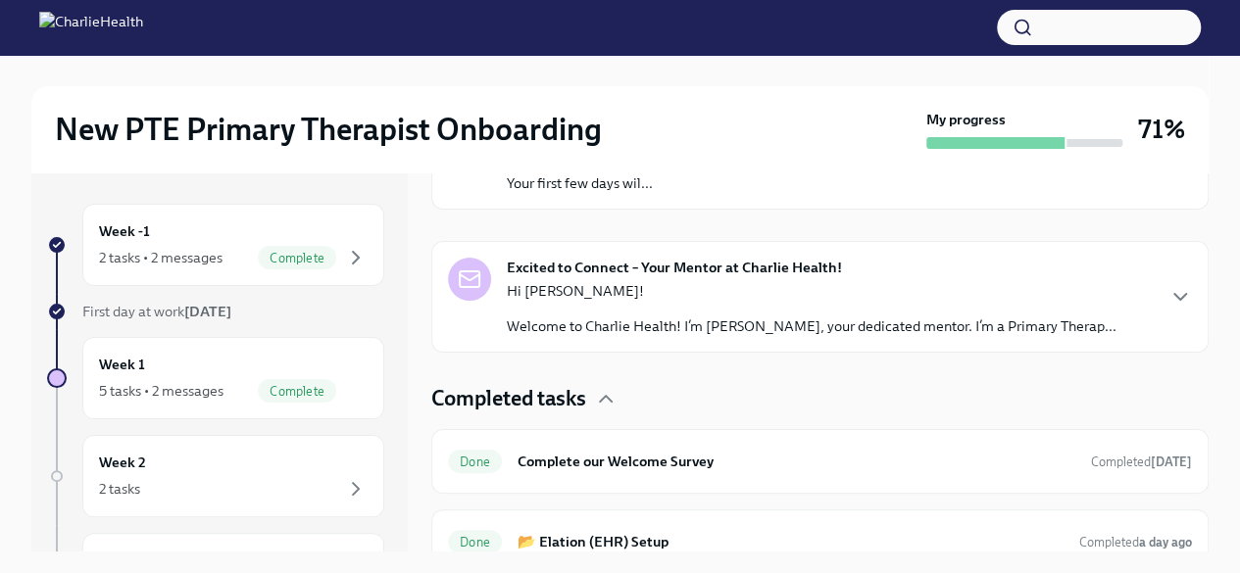
scroll to position [427, 0]
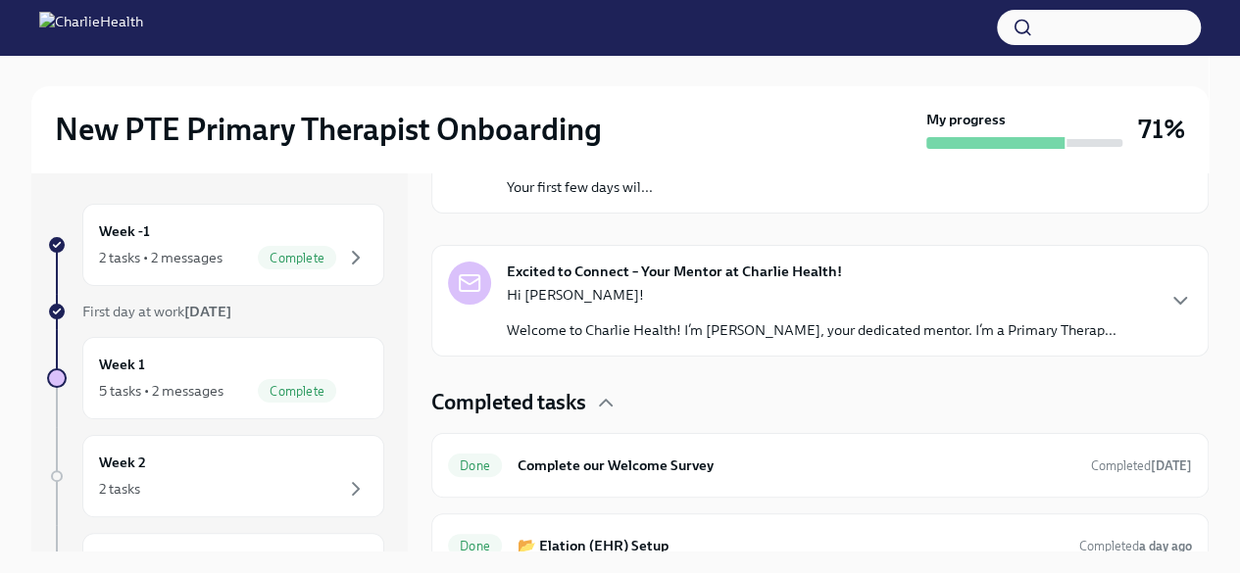
click at [1177, 299] on div "Excited to Connect – Your Mentor at Charlie Health! Hi Aisha! Welcome to Charli…" at bounding box center [819, 301] width 777 height 112
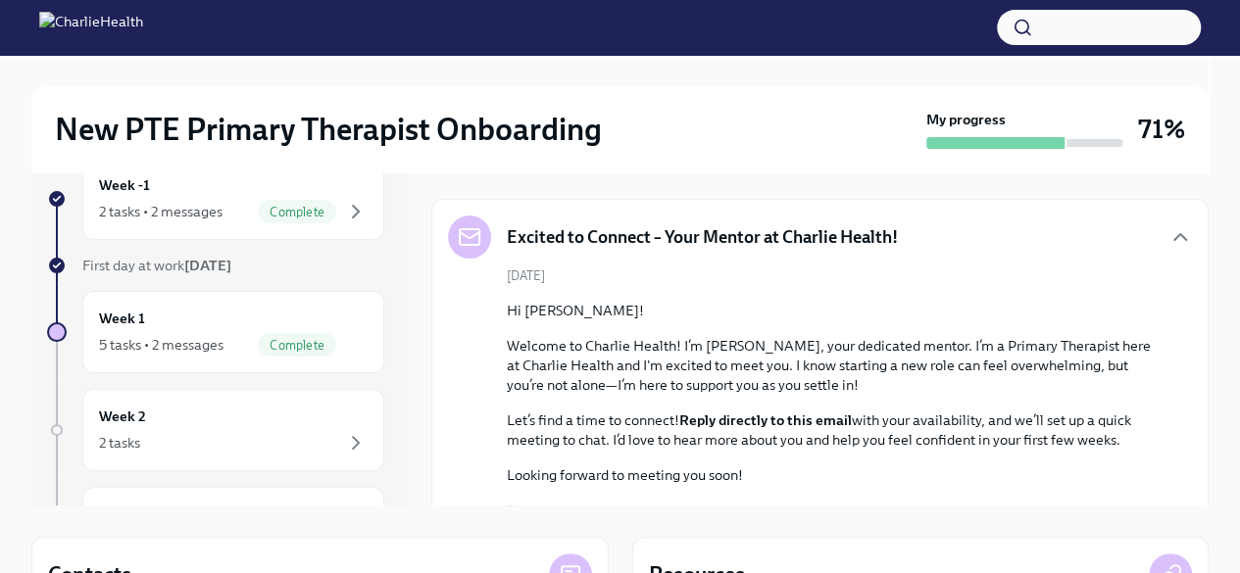
scroll to position [0, 0]
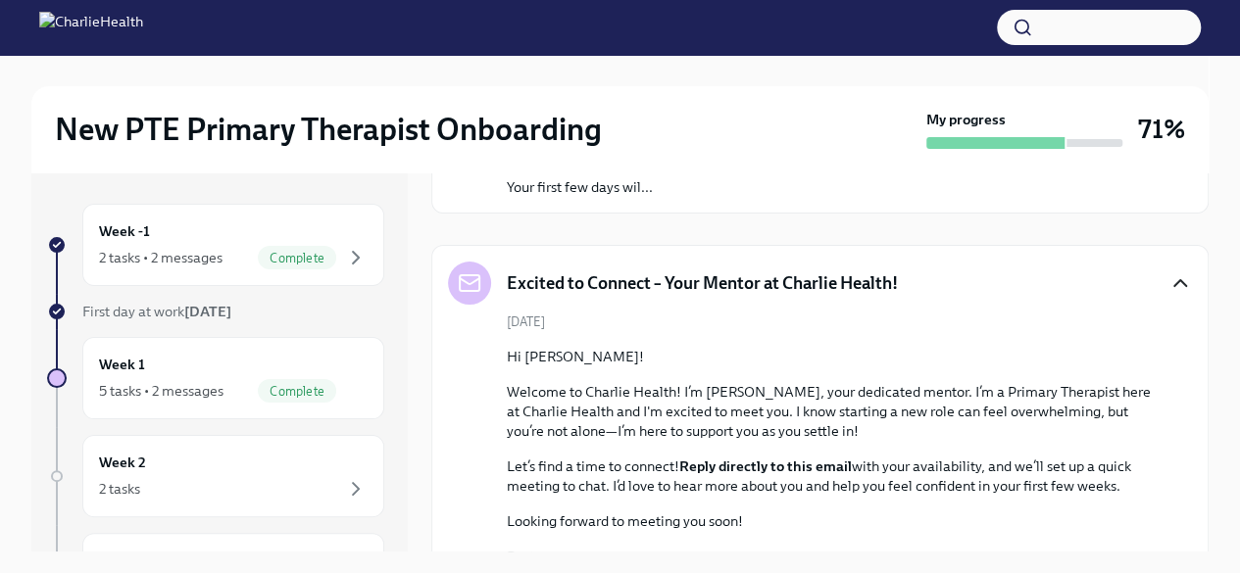
click at [1168, 287] on icon "button" at bounding box center [1180, 283] width 24 height 24
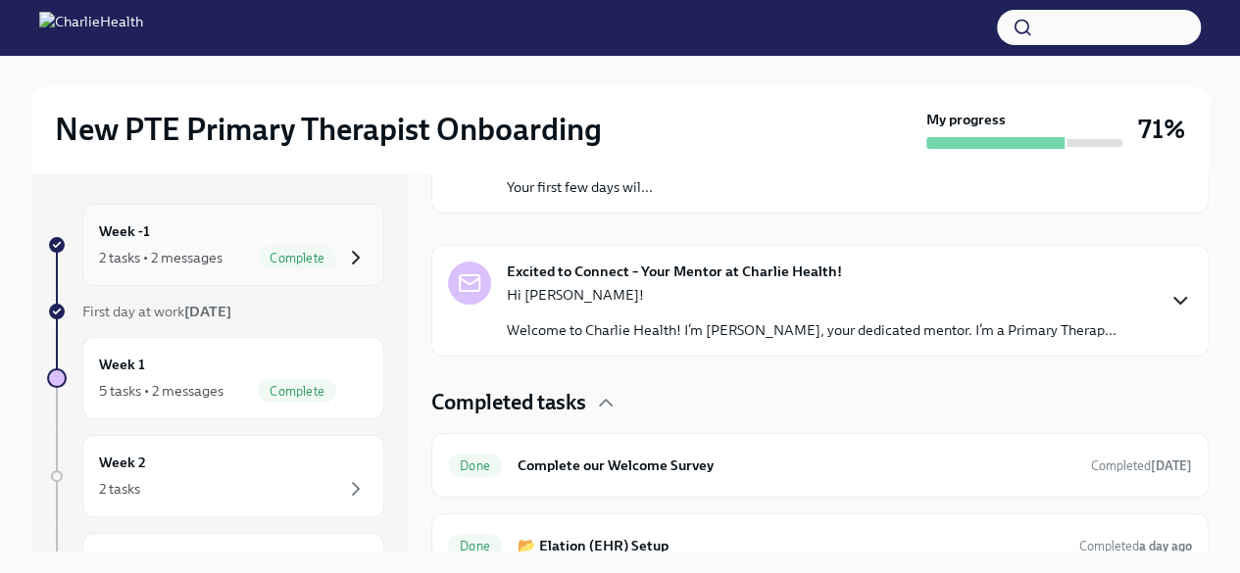
click at [344, 262] on icon "button" at bounding box center [356, 258] width 24 height 24
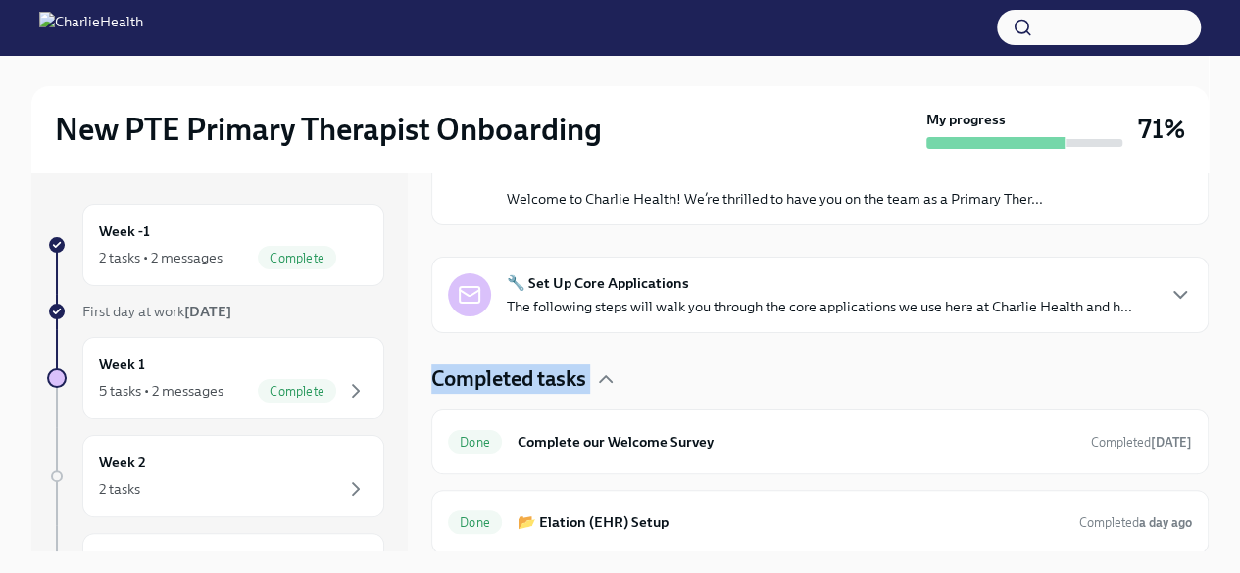
drag, startPoint x: 1192, startPoint y: 388, endPoint x: 1179, endPoint y: 245, distance: 143.7
click at [1179, 245] on div "🎉 You're done for now! All your tasks for this week are completed 🎉 Welcome to …" at bounding box center [819, 218] width 777 height 672
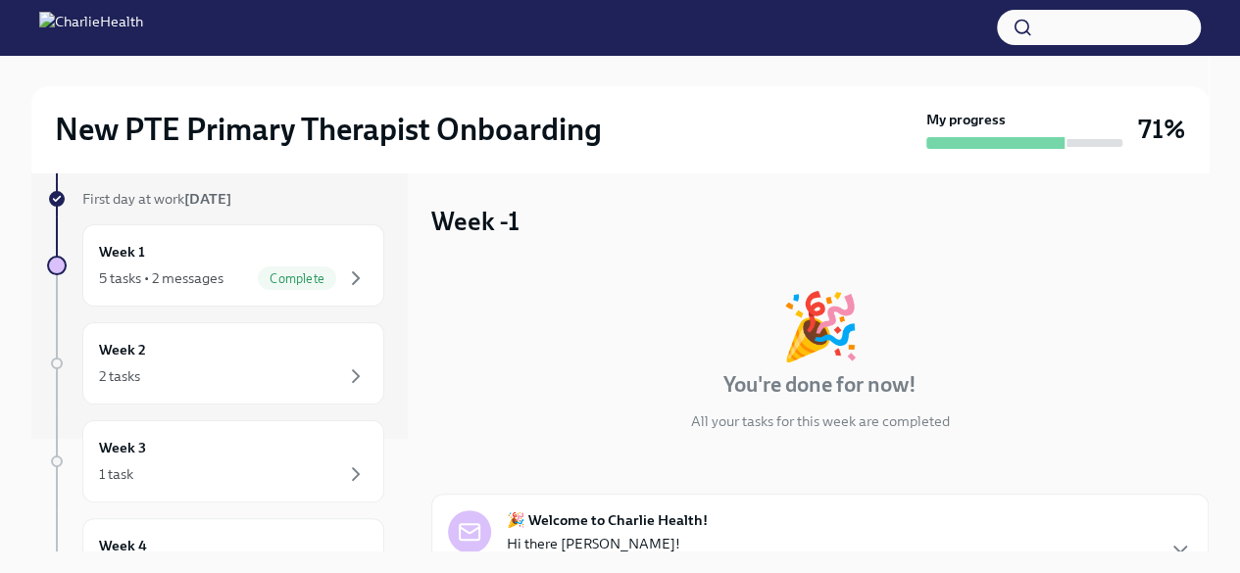
scroll to position [53, 0]
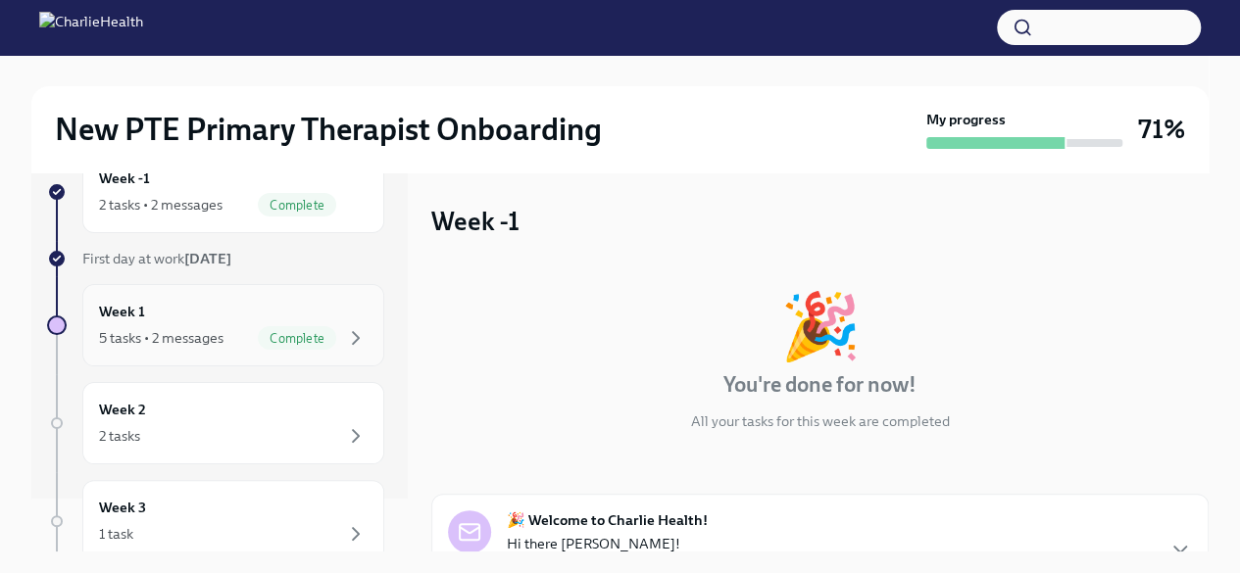
click at [310, 320] on div "Week 1 5 tasks • 2 messages Complete" at bounding box center [233, 325] width 269 height 49
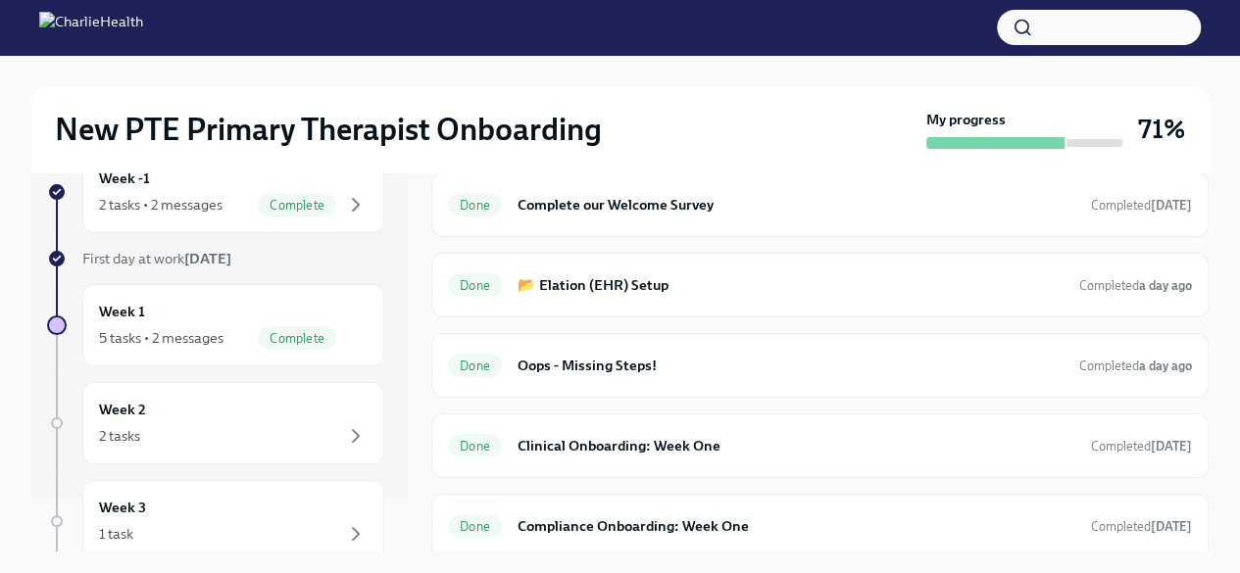
scroll to position [690, 0]
click at [254, 428] on div "2 tasks" at bounding box center [233, 436] width 269 height 24
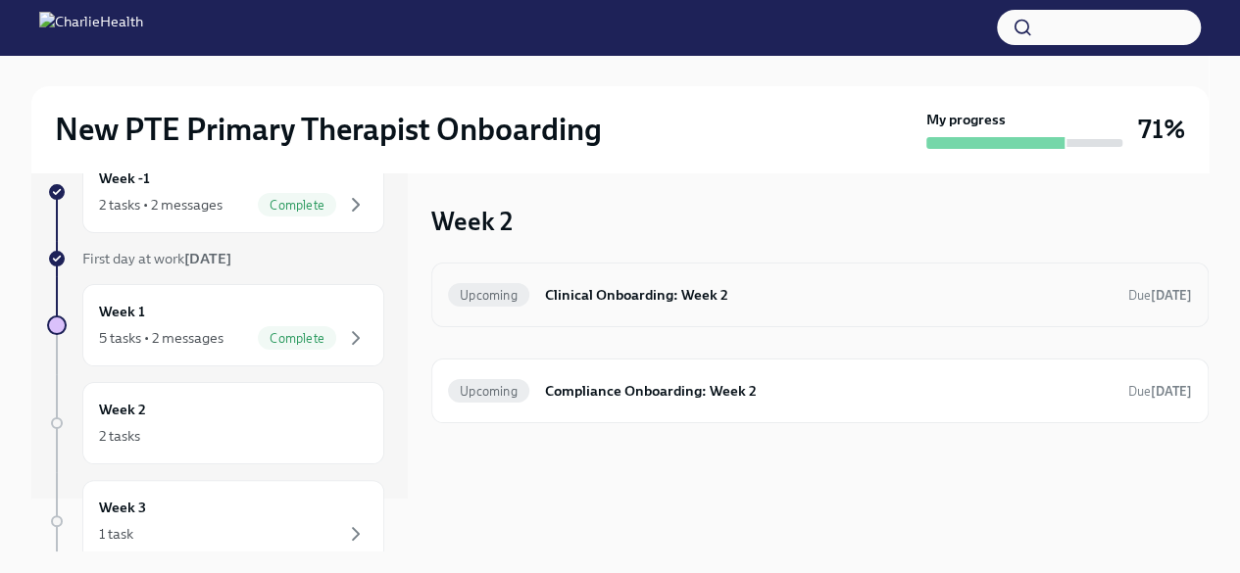
click at [702, 301] on h6 "Clinical Onboarding: Week 2" at bounding box center [828, 295] width 567 height 22
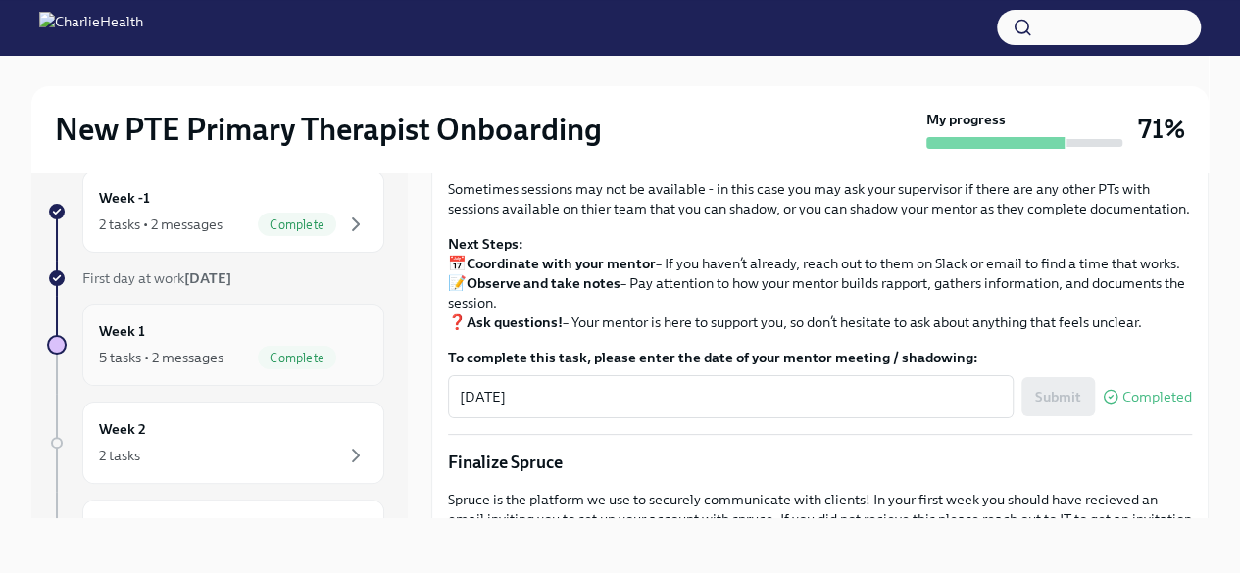
click at [311, 353] on span "Complete" at bounding box center [297, 358] width 78 height 15
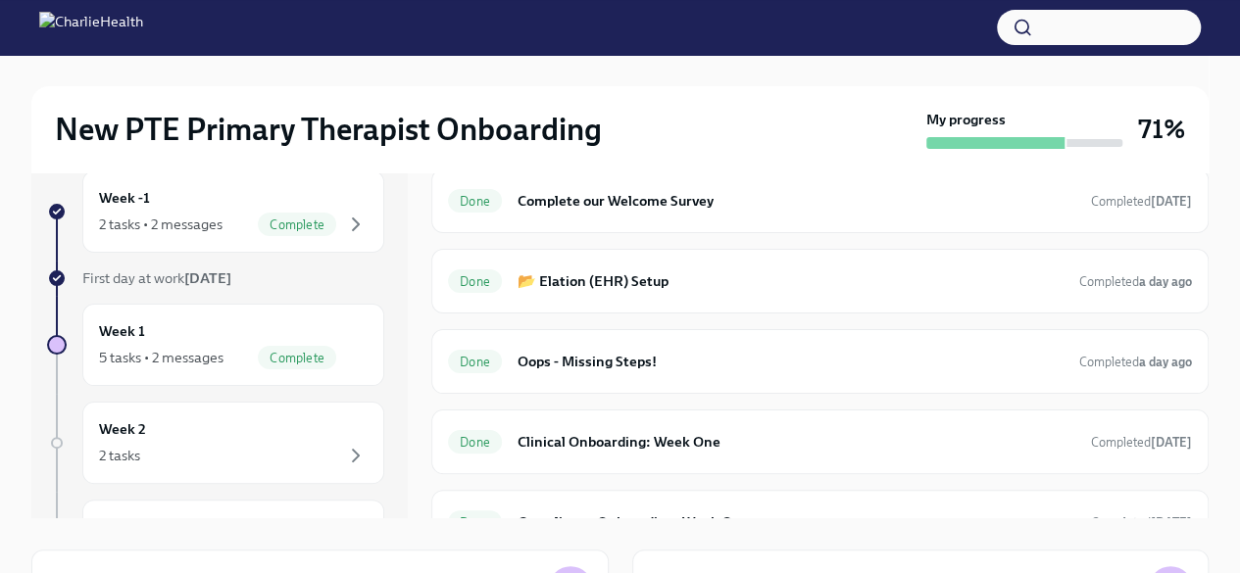
scroll to position [690, 0]
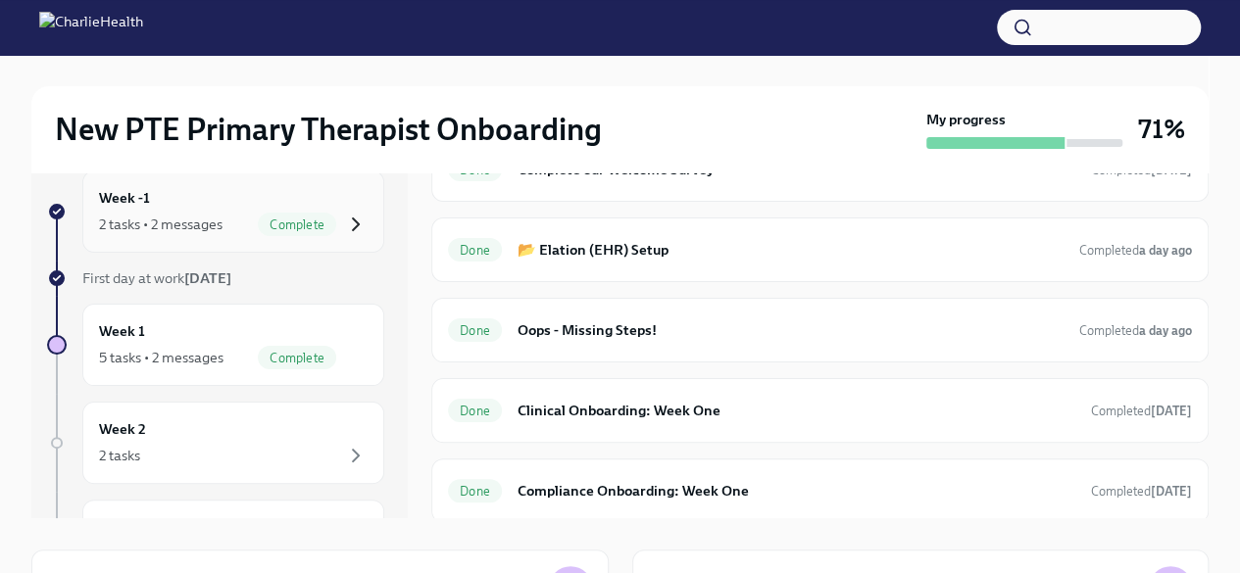
click at [344, 223] on icon "button" at bounding box center [356, 225] width 24 height 24
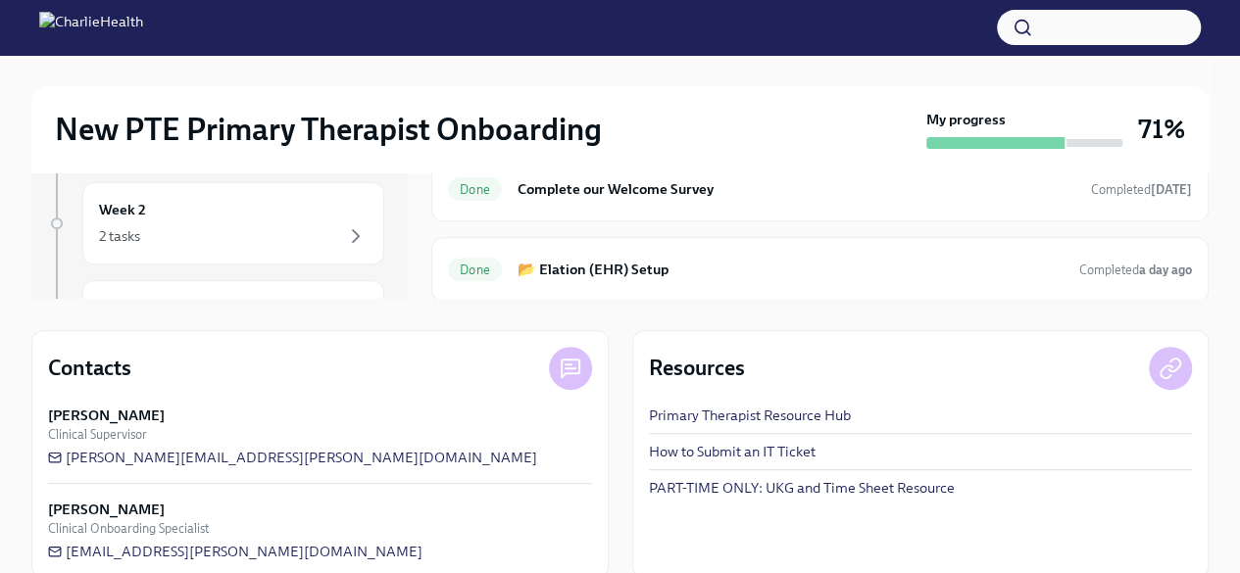
scroll to position [64, 0]
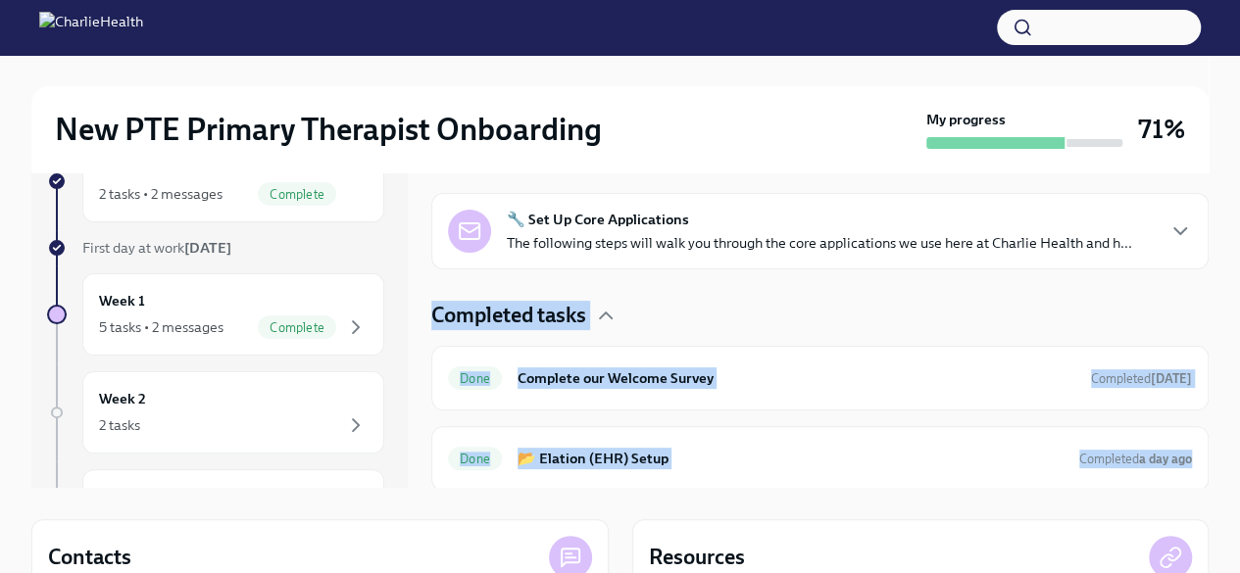
drag, startPoint x: 1191, startPoint y: 422, endPoint x: 1184, endPoint y: 243, distance: 179.5
click at [1184, 243] on div "🎉 You're done for now! All your tasks for this week are completed 🎉 Welcome to …" at bounding box center [819, 155] width 777 height 672
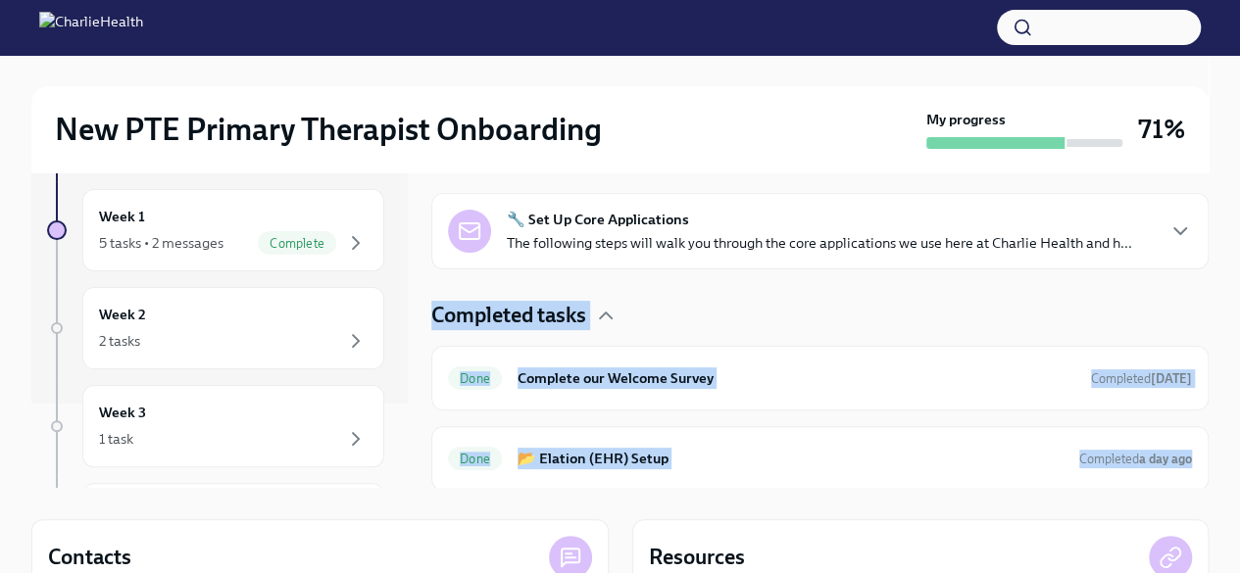
scroll to position [0, 0]
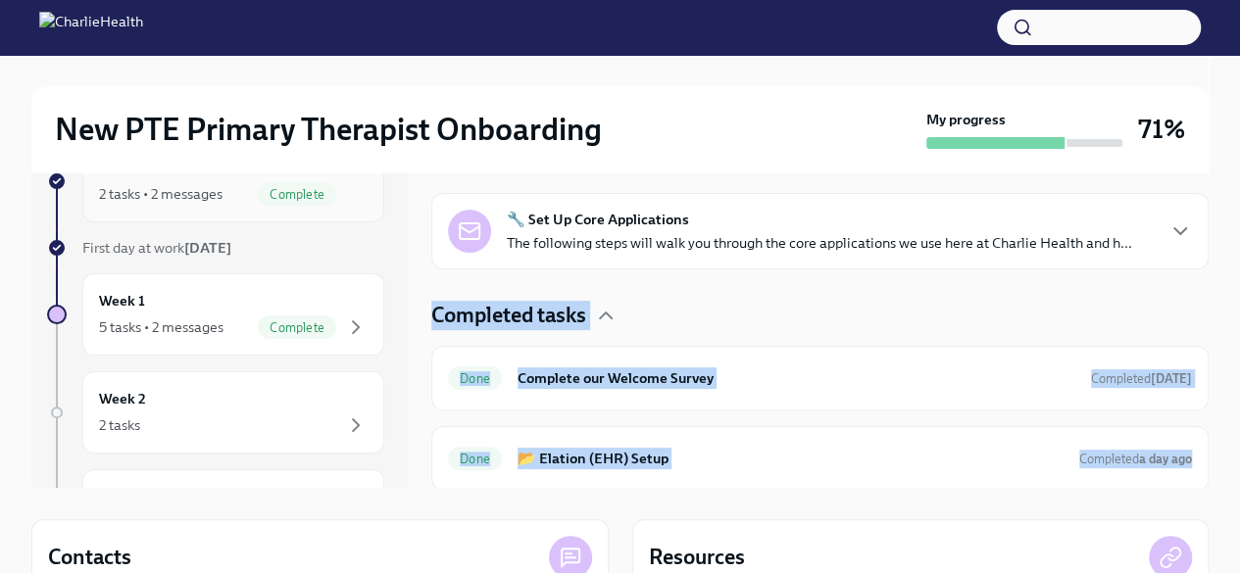
click at [308, 189] on span "Complete" at bounding box center [297, 194] width 78 height 15
click at [197, 189] on div "2 tasks • 2 messages" at bounding box center [160, 194] width 123 height 20
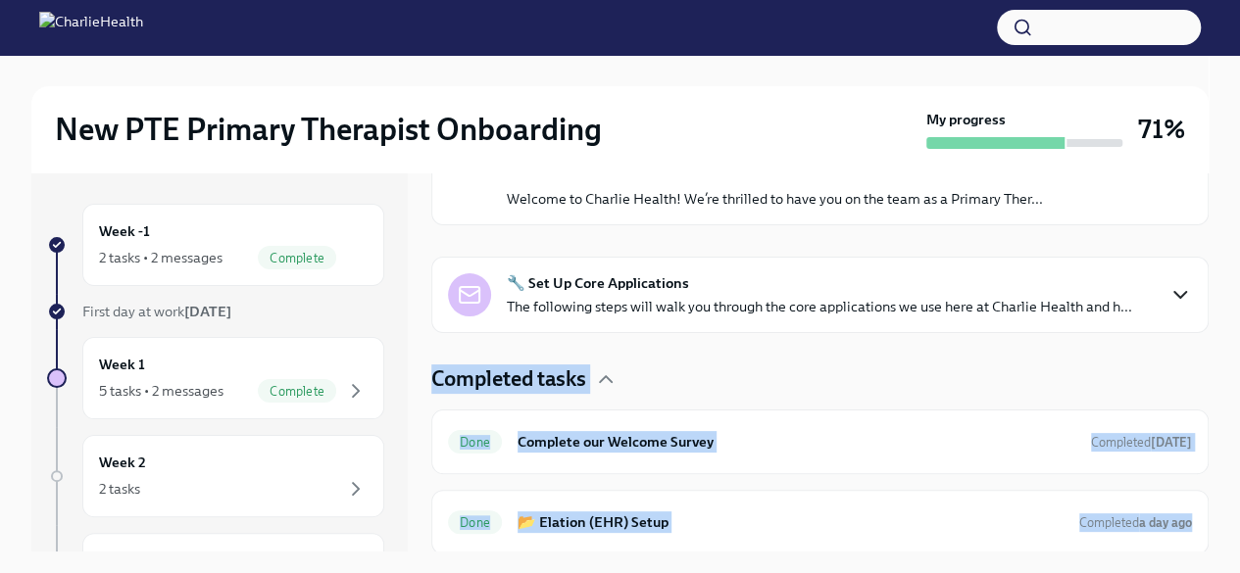
click at [1174, 292] on icon "button" at bounding box center [1180, 295] width 12 height 6
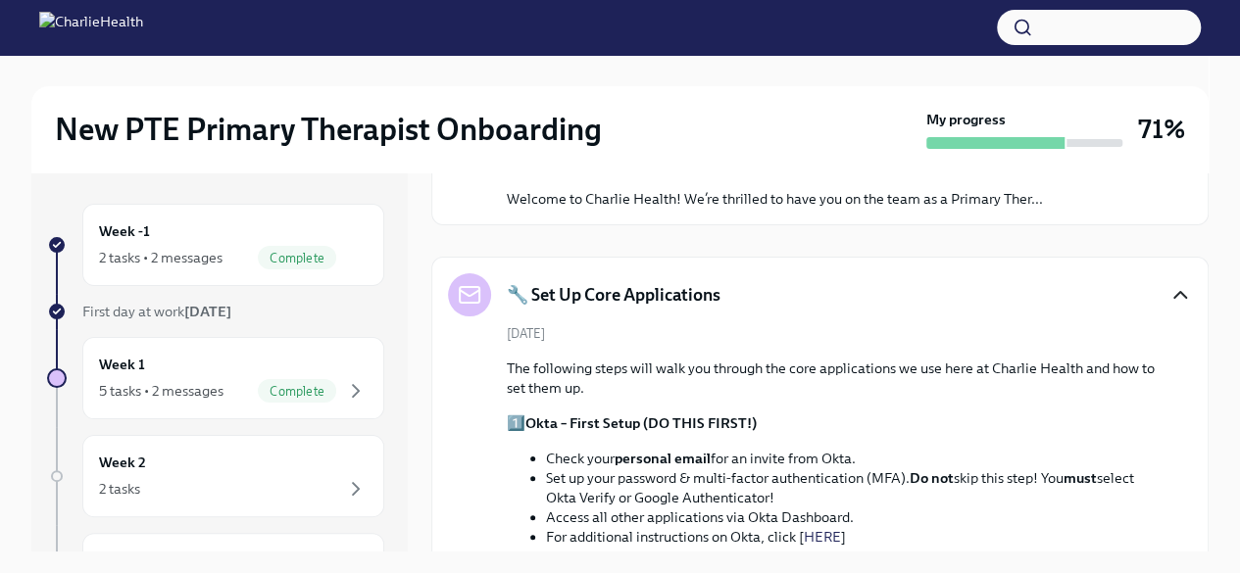
click at [1168, 292] on icon "button" at bounding box center [1180, 295] width 24 height 24
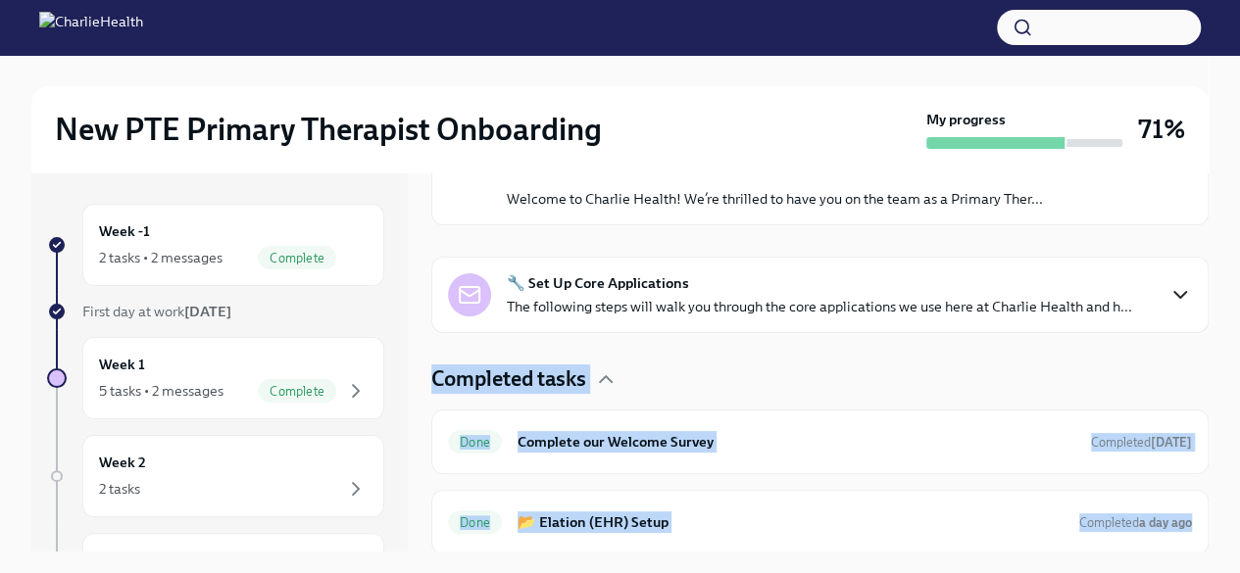
click at [143, 26] on img at bounding box center [91, 27] width 104 height 31
click at [195, 254] on div "2 tasks • 2 messages" at bounding box center [160, 258] width 123 height 20
click at [602, 371] on icon "button" at bounding box center [606, 380] width 24 height 24
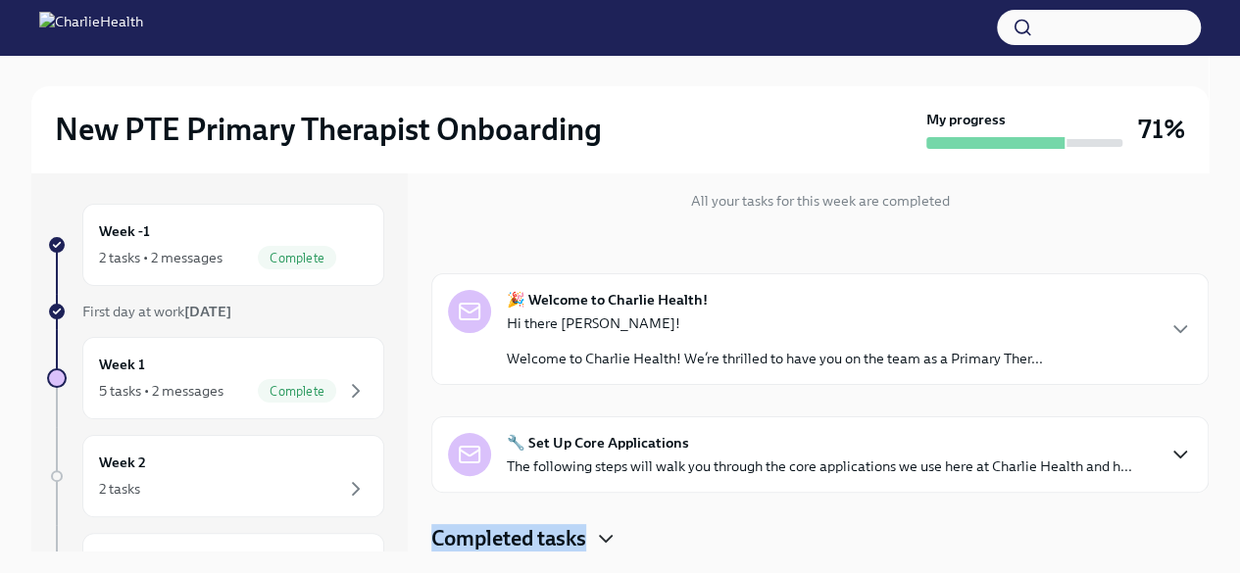
click at [610, 542] on icon "button" at bounding box center [606, 539] width 24 height 24
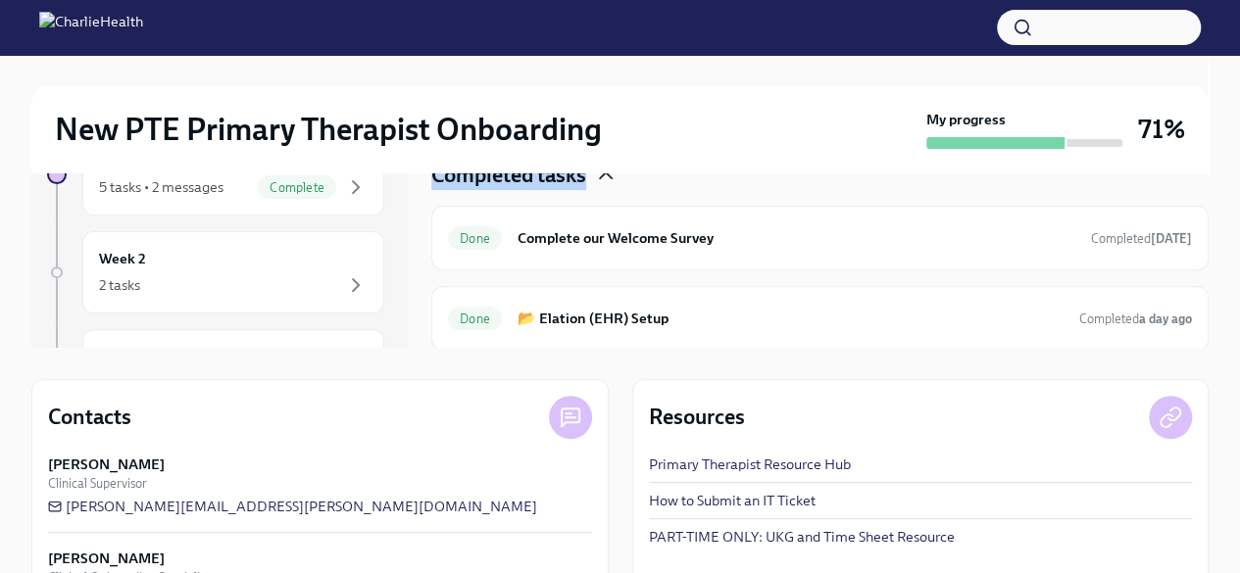
scroll to position [0, 0]
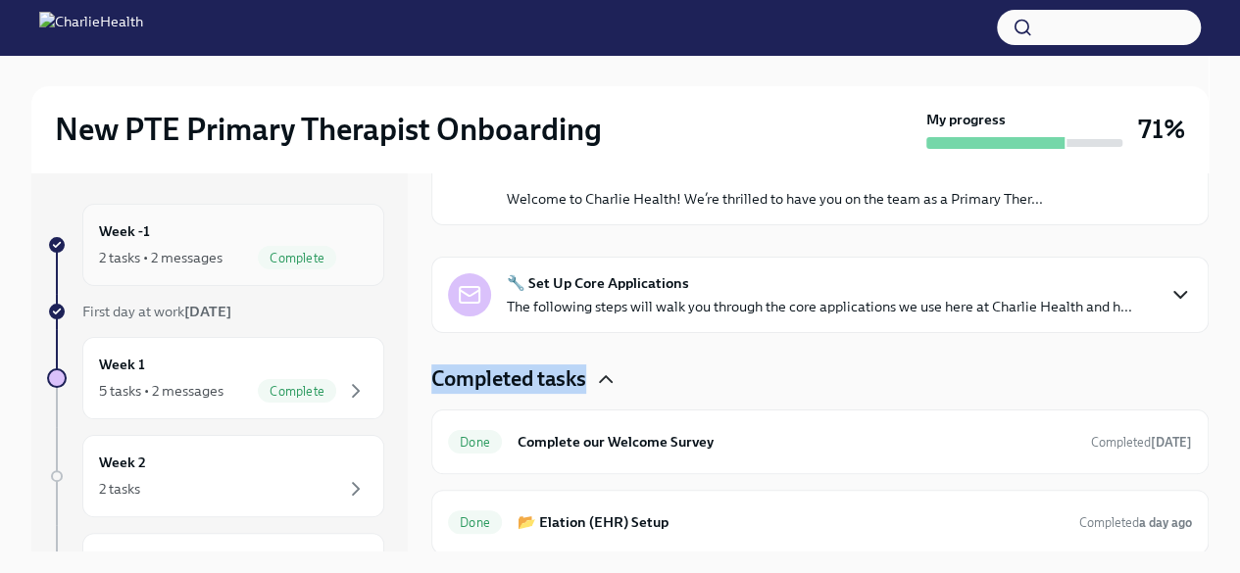
click at [220, 256] on div "2 tasks • 2 messages" at bounding box center [160, 258] width 123 height 20
click at [260, 256] on span "Complete" at bounding box center [297, 258] width 78 height 15
click at [1151, 284] on div "🔧 Set Up Core Applications The following steps will walk you through the core a…" at bounding box center [820, 294] width 744 height 43
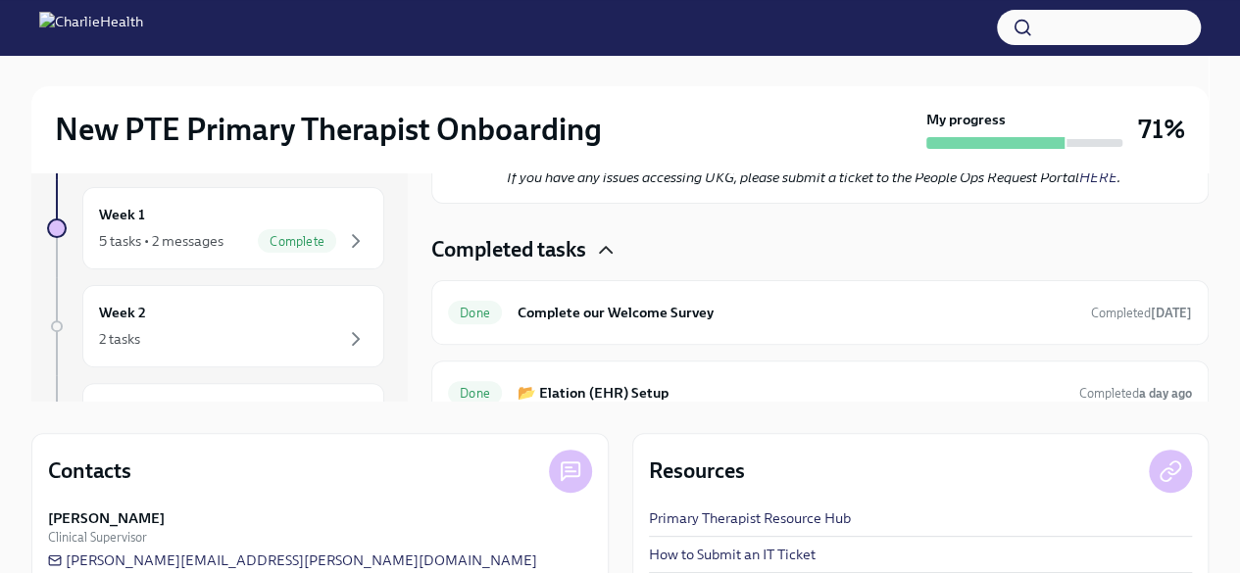
scroll to position [1586, 0]
click at [344, 249] on icon "button" at bounding box center [356, 241] width 24 height 24
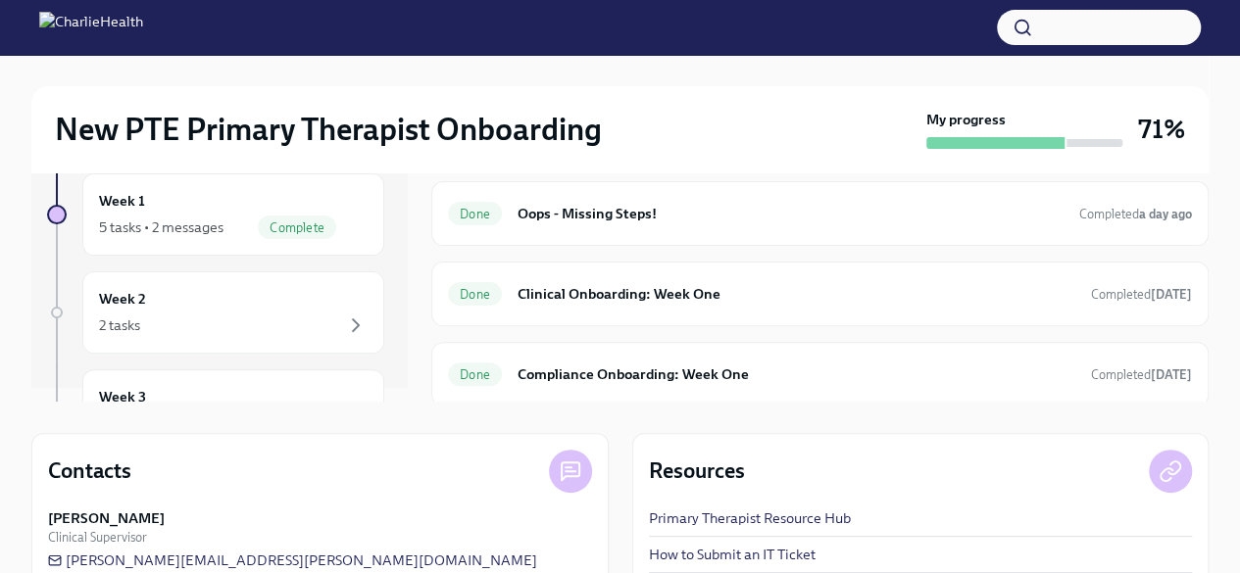
scroll to position [11, 0]
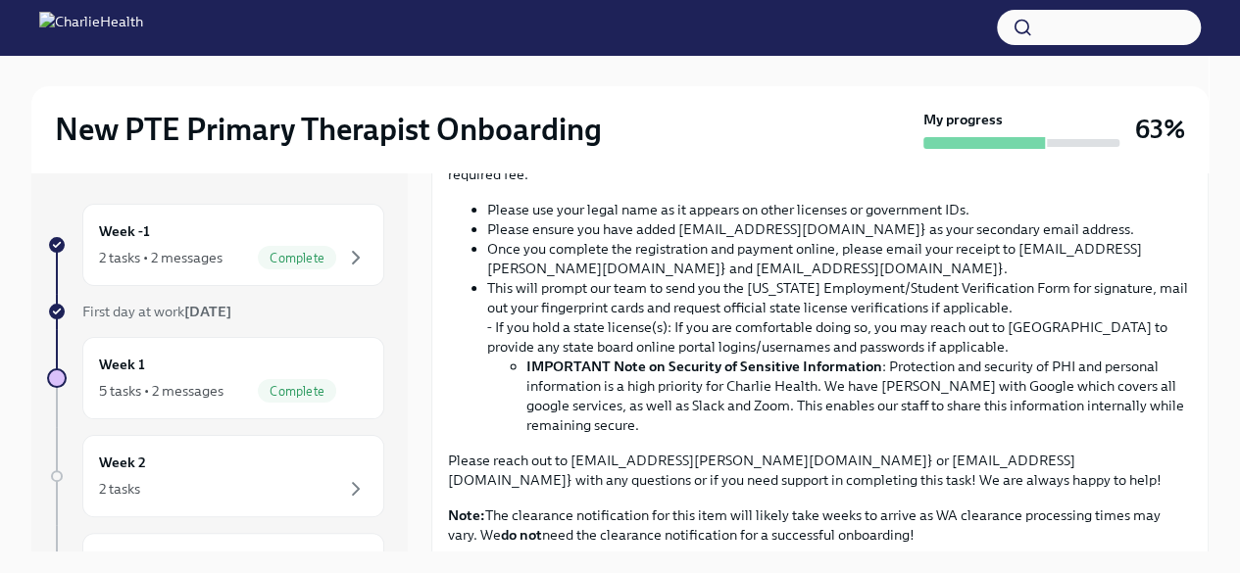
scroll to position [1343, 0]
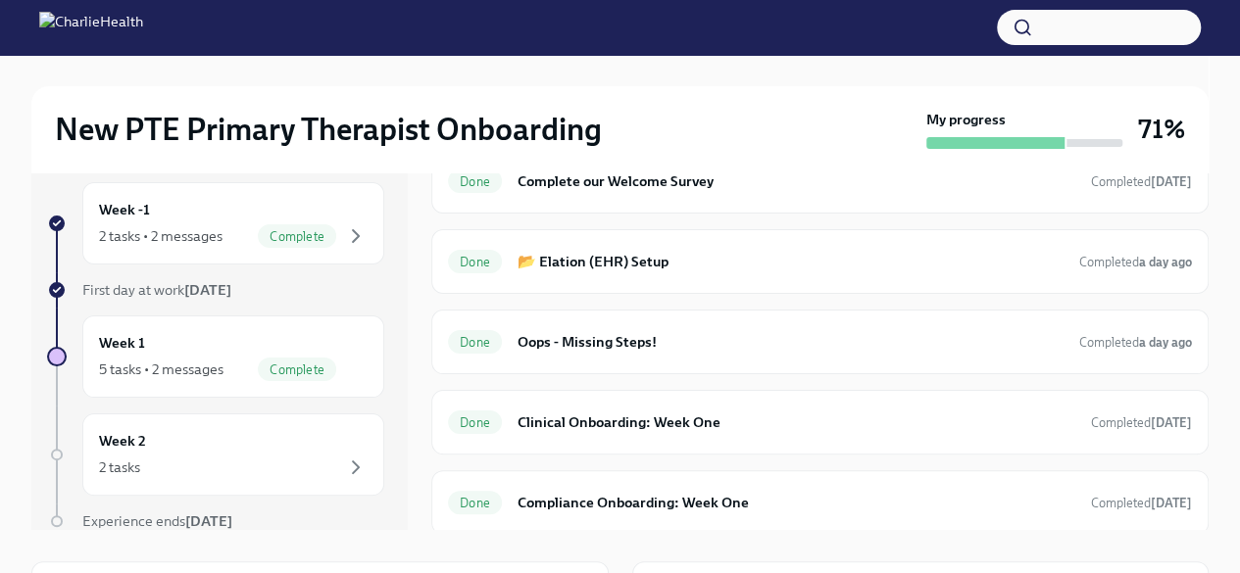
scroll to position [19, 0]
